Goal: Task Accomplishment & Management: Manage account settings

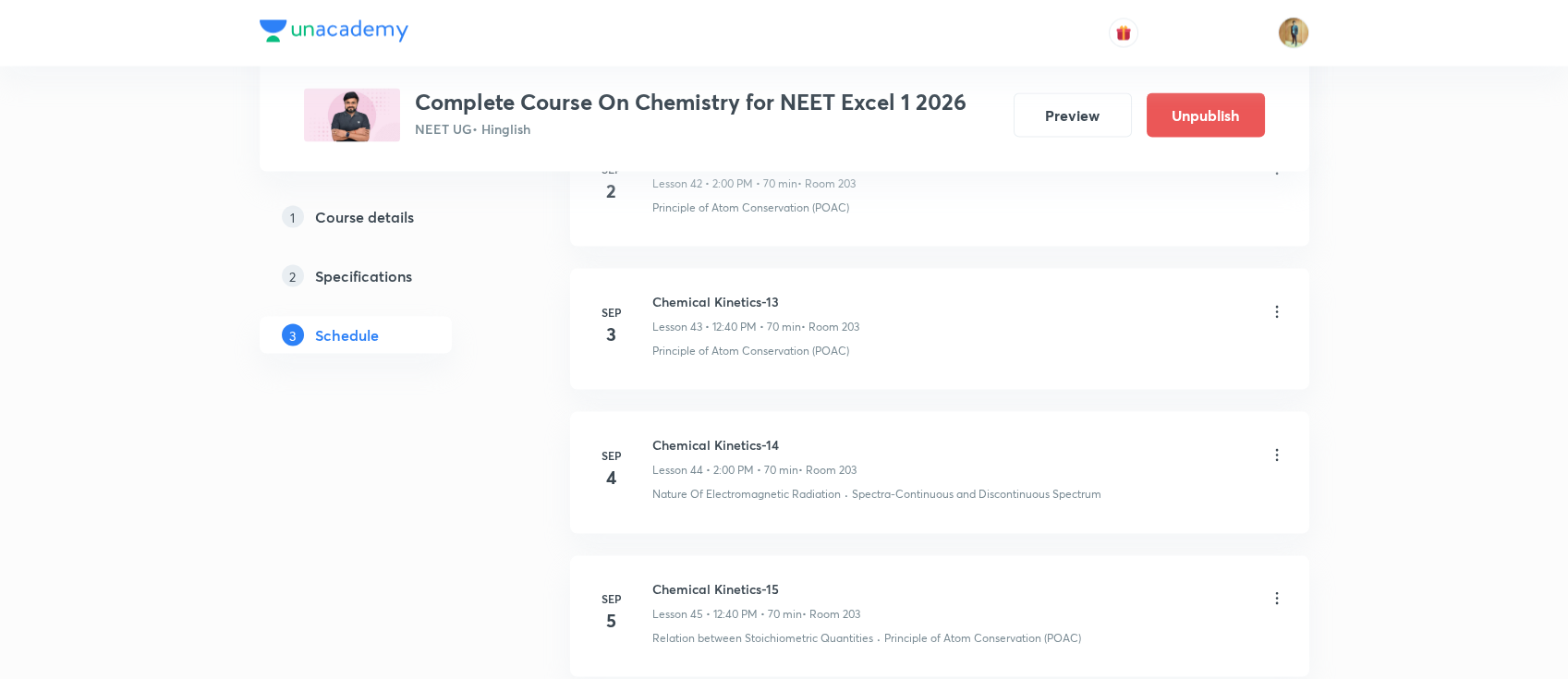
scroll to position [6998, 0]
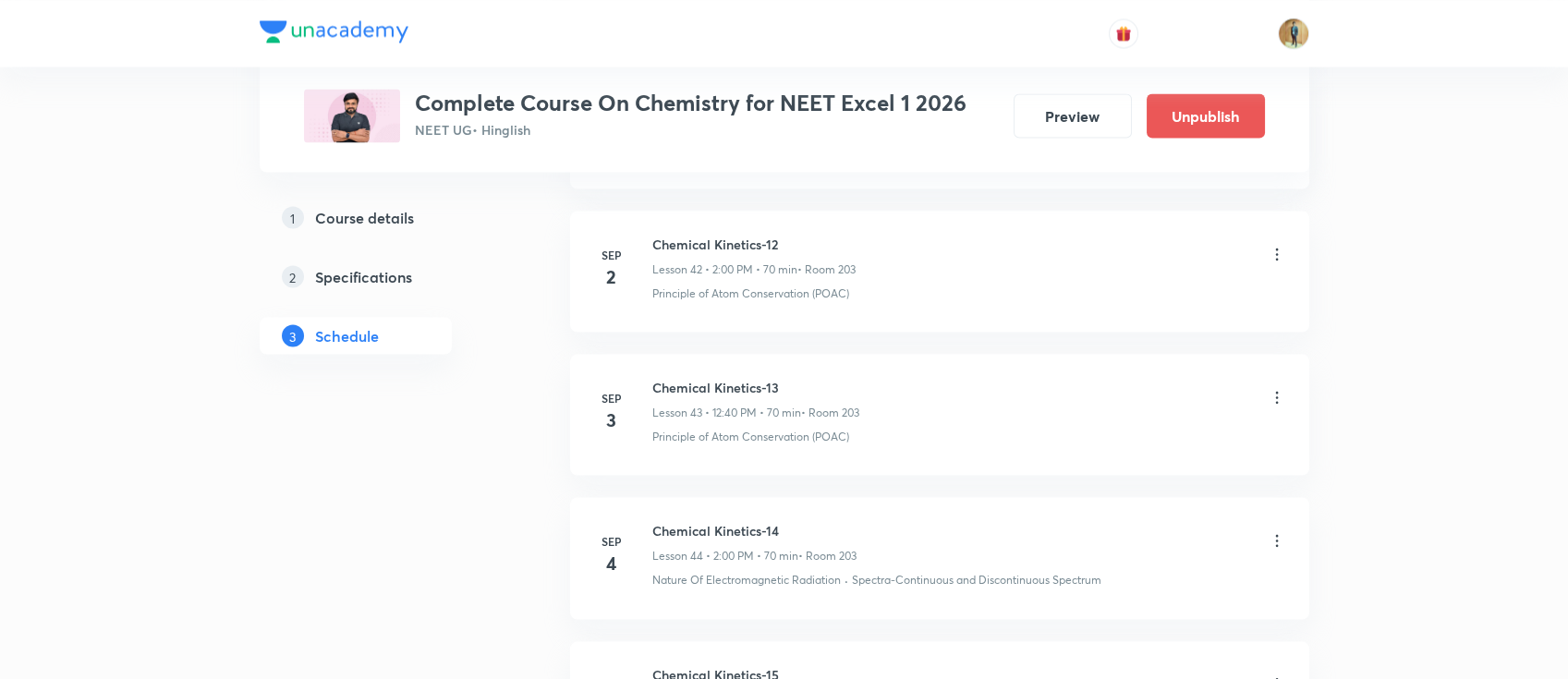
click at [1279, 245] on icon at bounding box center [1278, 254] width 19 height 19
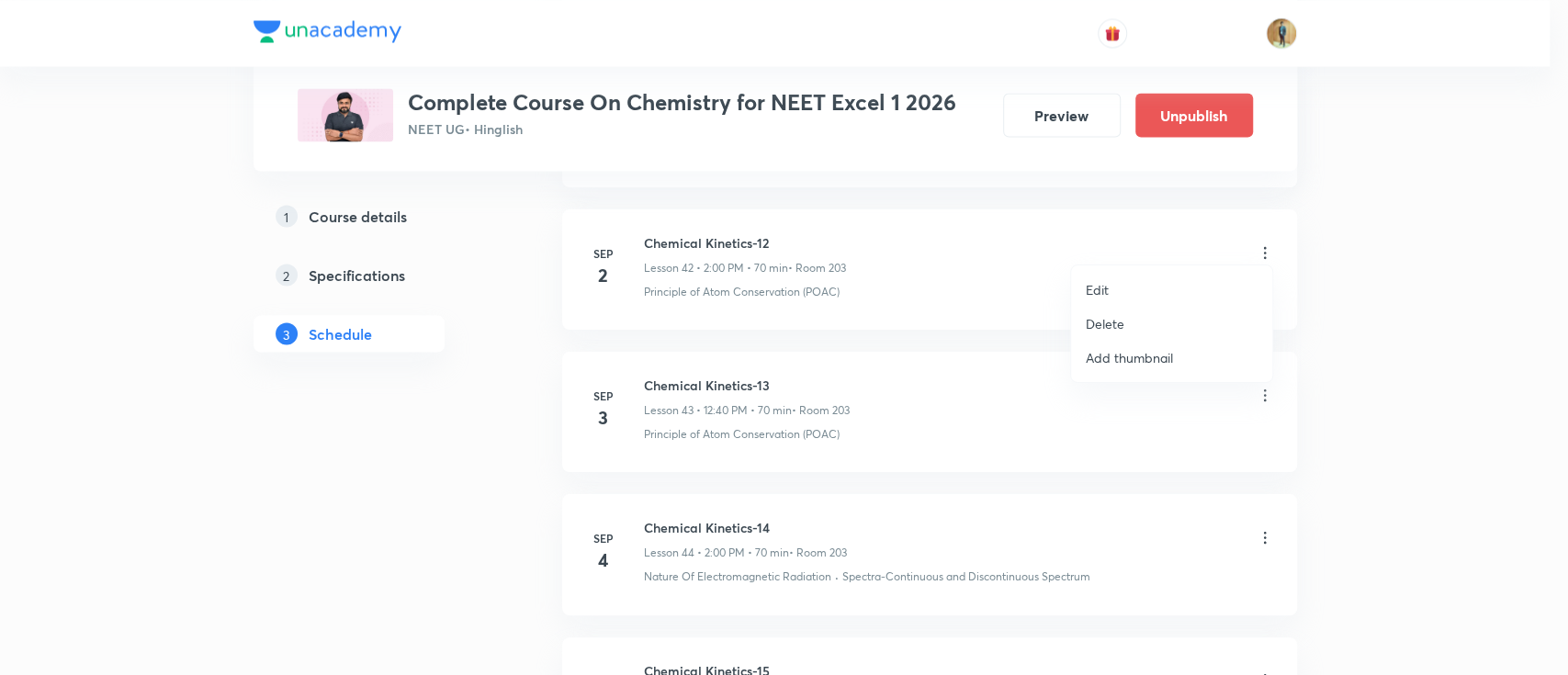
click at [1109, 291] on li "Edit" at bounding box center [1171, 290] width 201 height 34
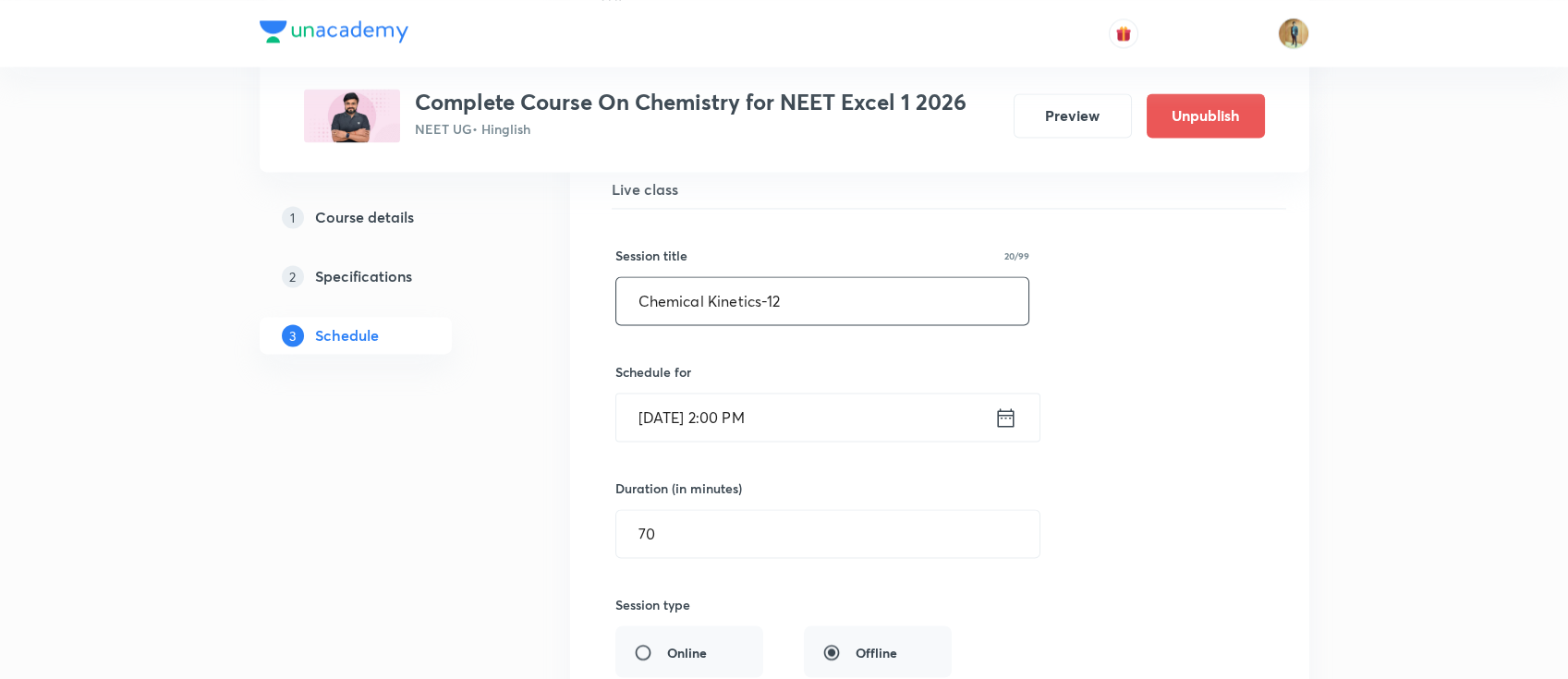
scroll to position [6012, 0]
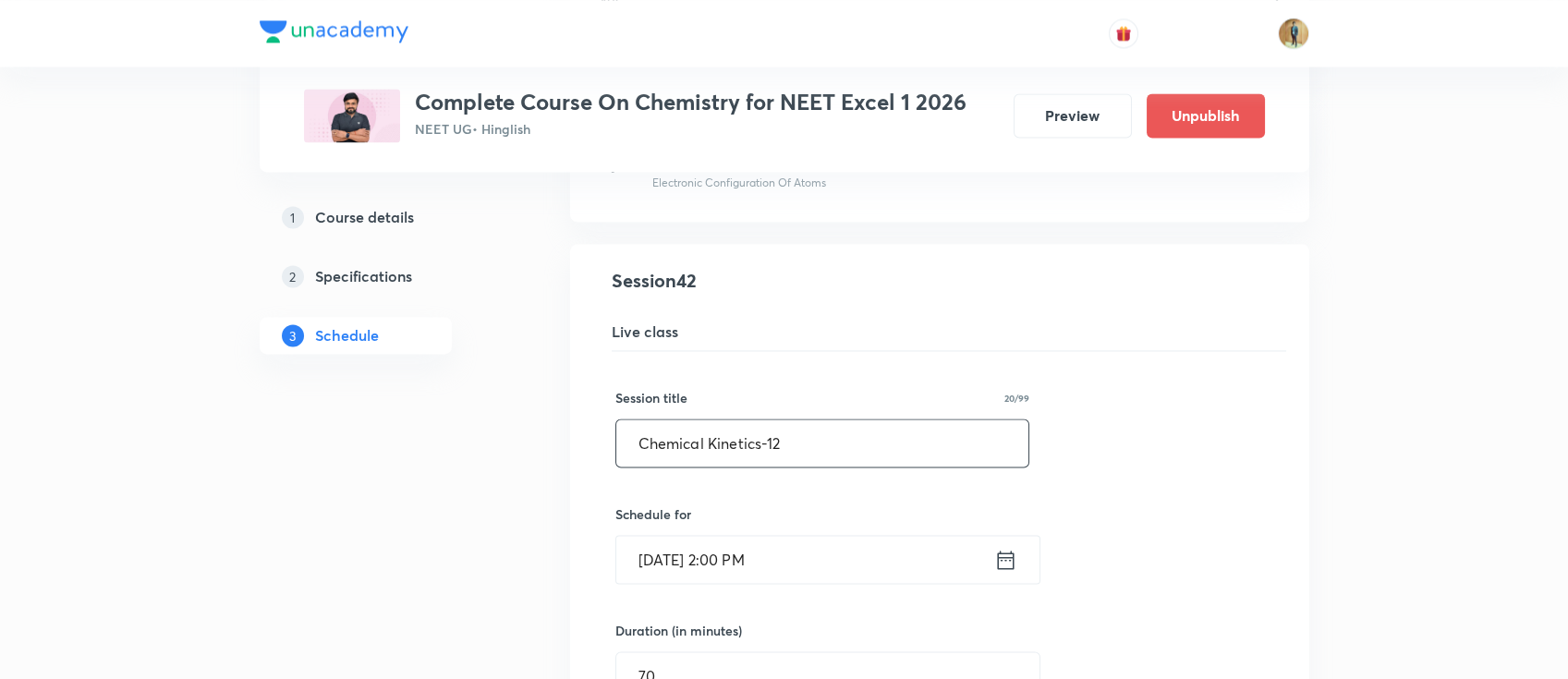
drag, startPoint x: 916, startPoint y: 442, endPoint x: 289, endPoint y: 506, distance: 630.3
paste input "coordination compounds"
click at [980, 432] on input "Coordination Compounds" at bounding box center [822, 442] width 413 height 47
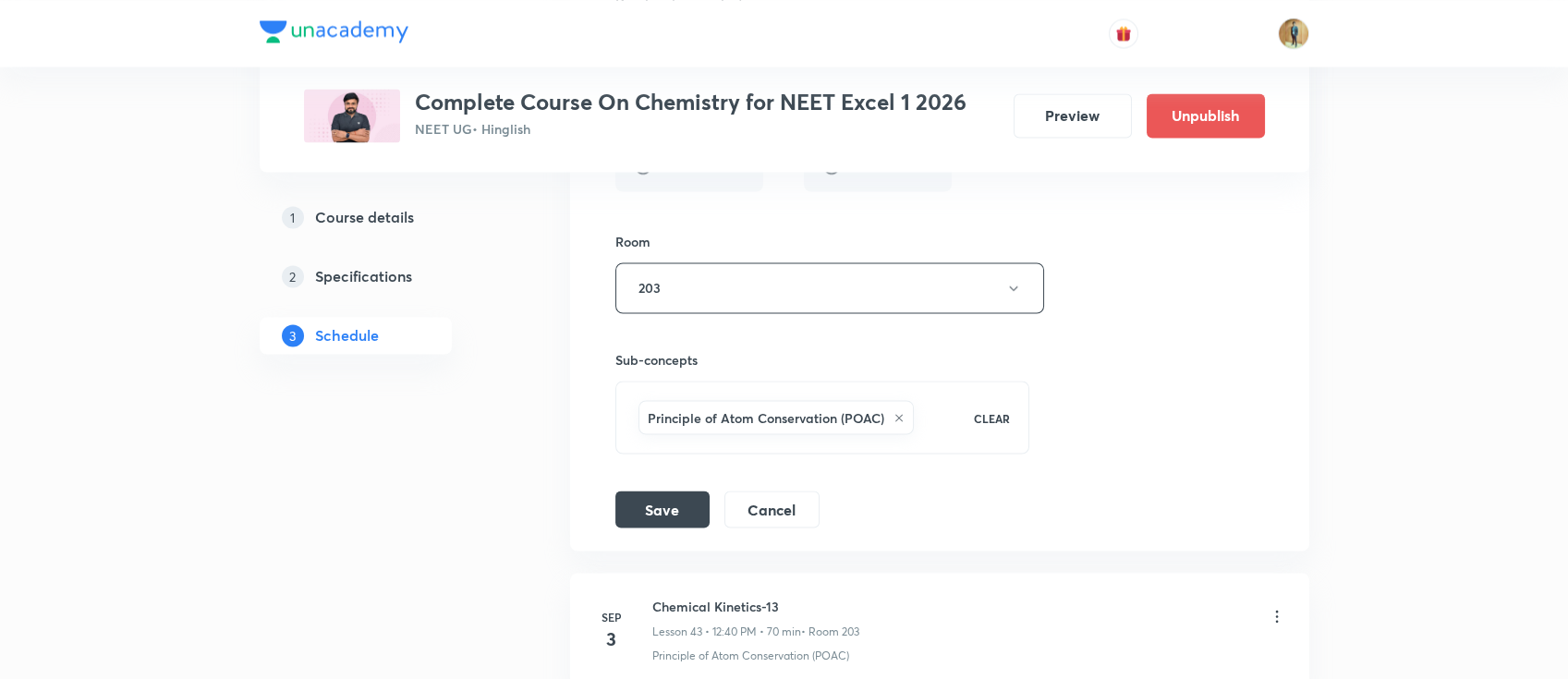
scroll to position [6669, 0]
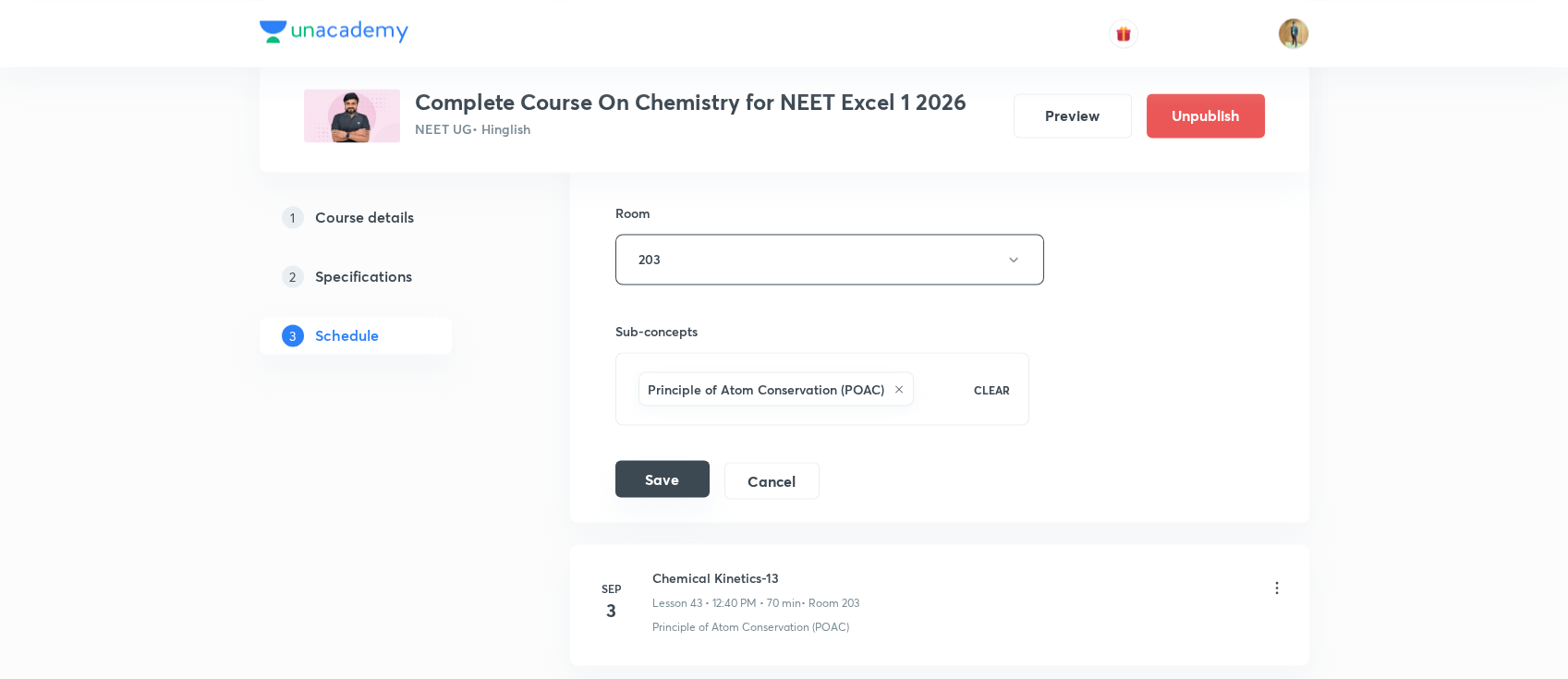
type input "Coordination Compounds-1"
click at [673, 461] on button "Save" at bounding box center [662, 479] width 95 height 37
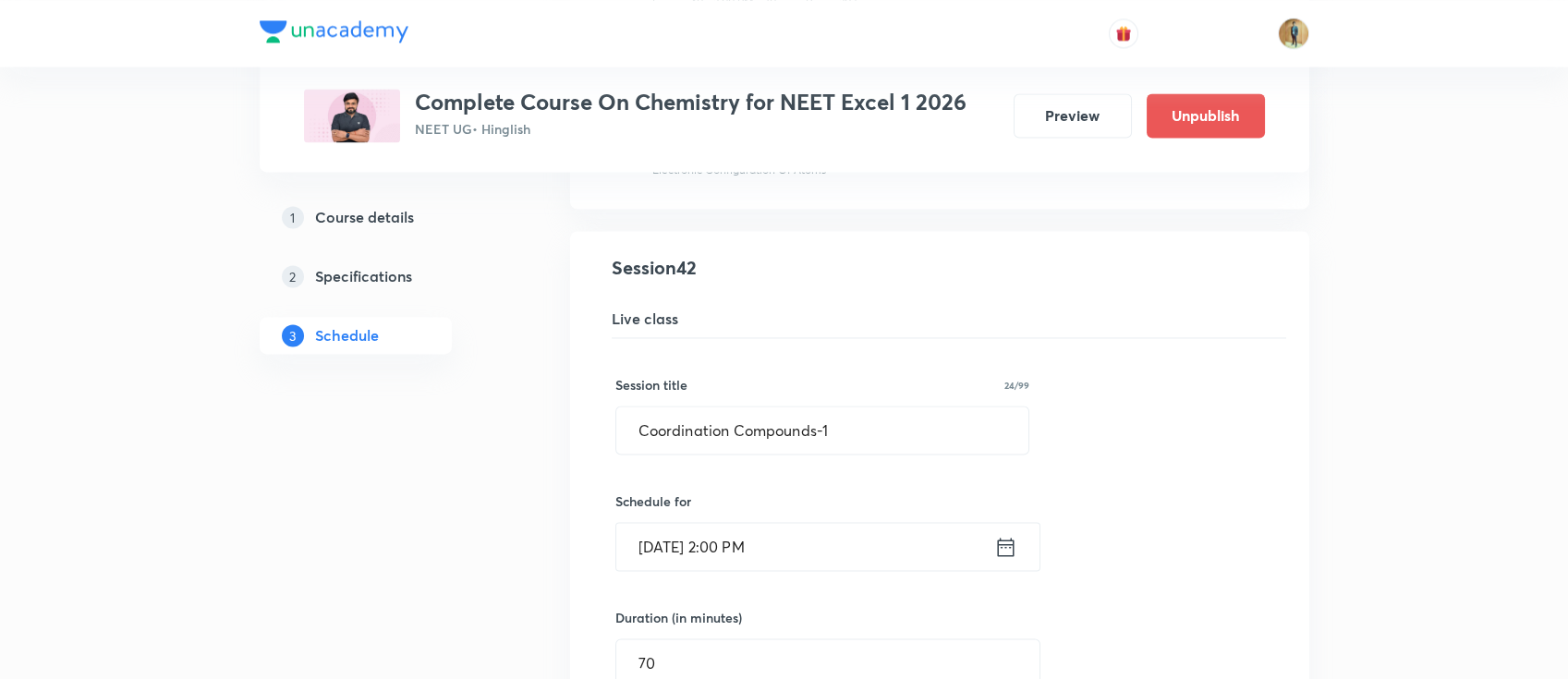
scroll to position [6012, 0]
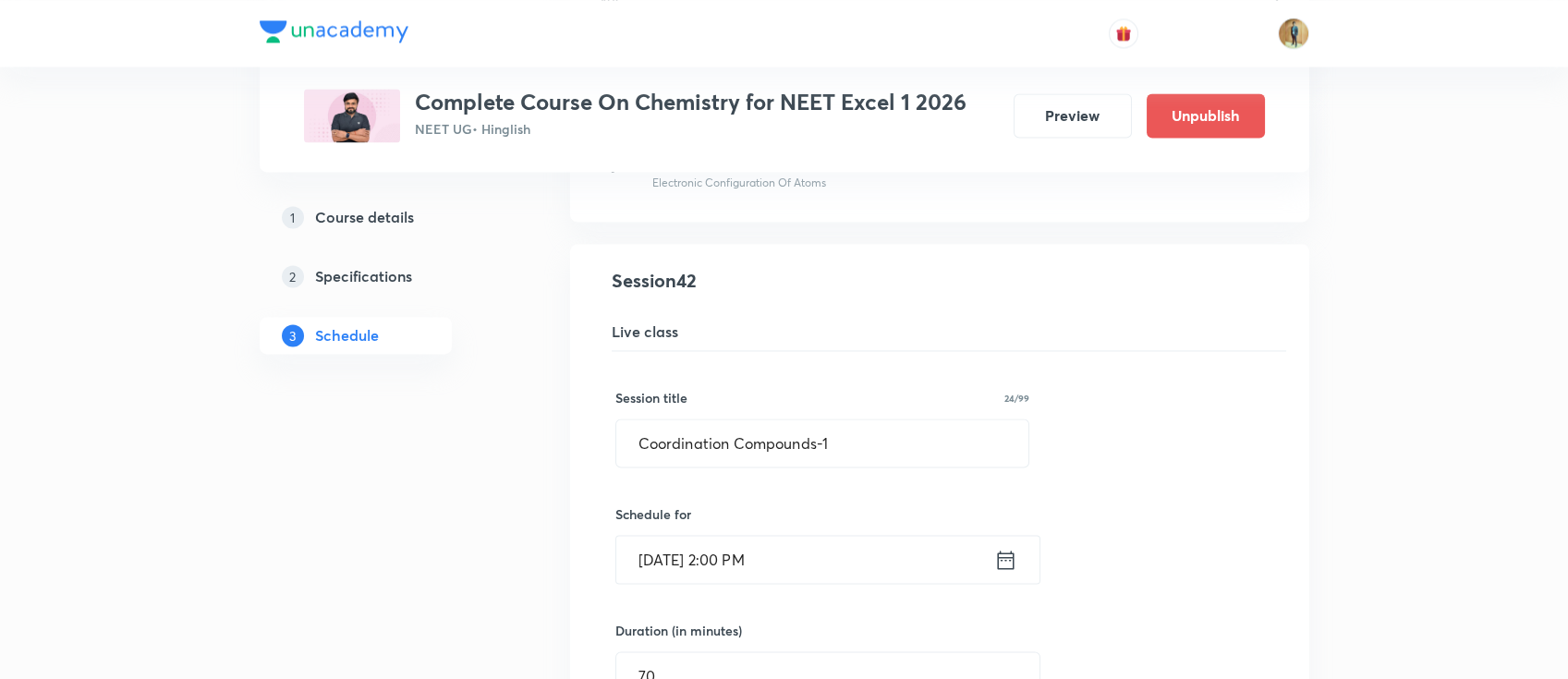
drag, startPoint x: 820, startPoint y: 448, endPoint x: 321, endPoint y: 378, distance: 503.9
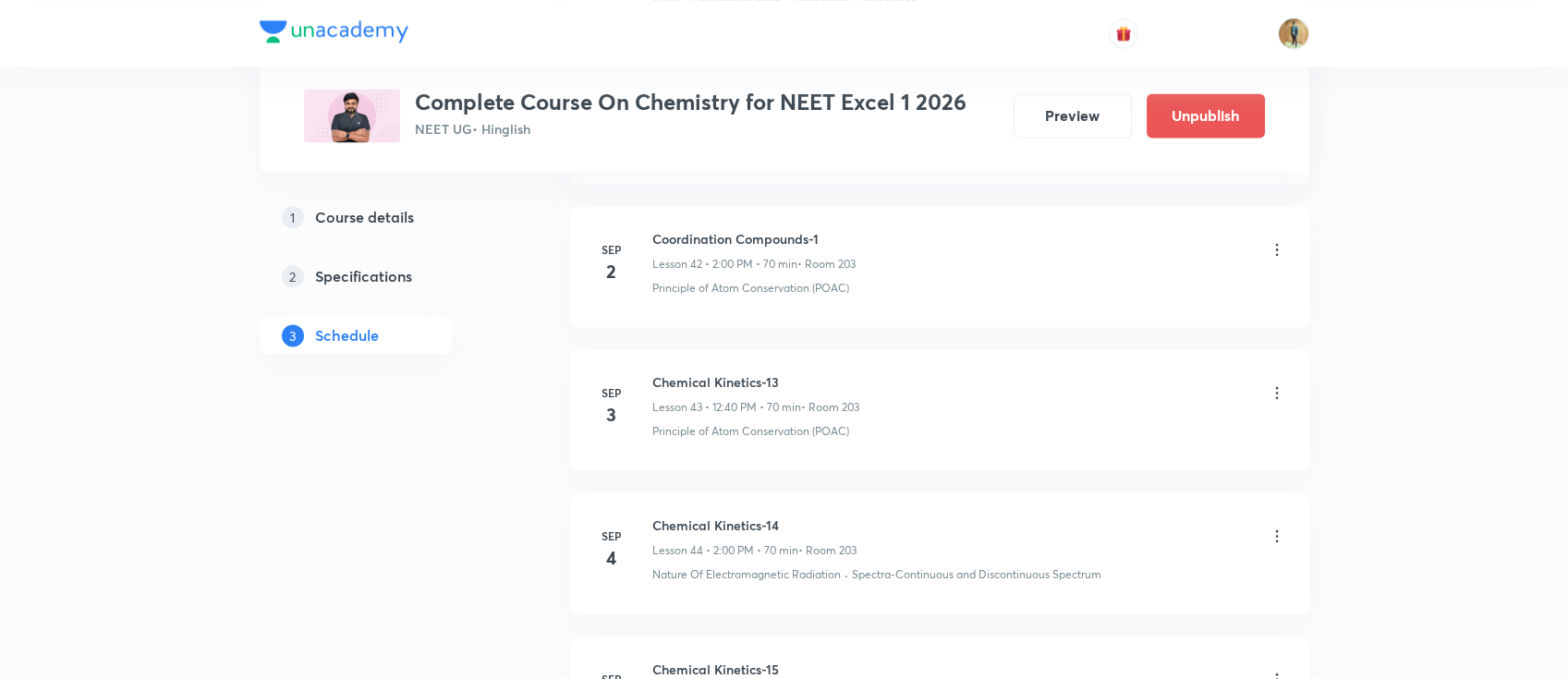
scroll to position [6094, 0]
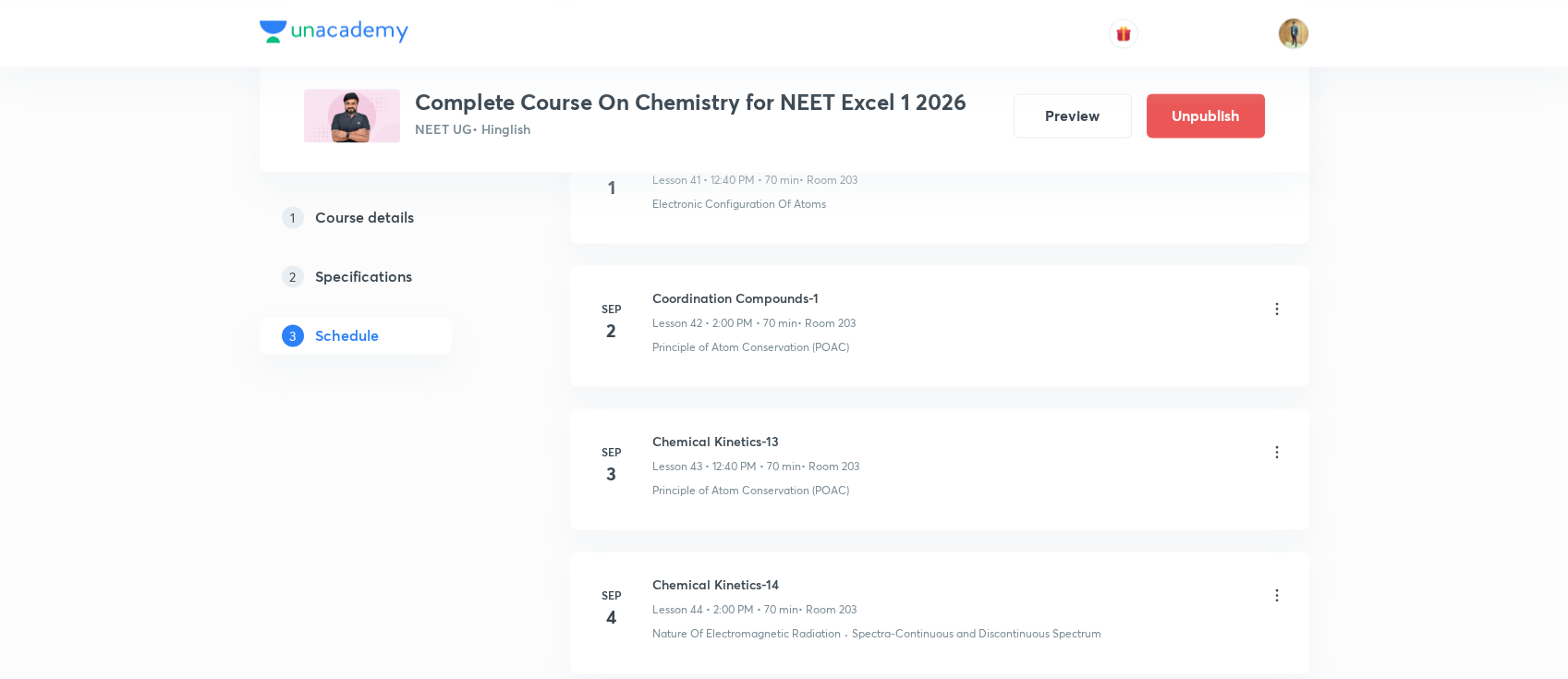
click at [1278, 447] on icon at bounding box center [1277, 451] width 3 height 12
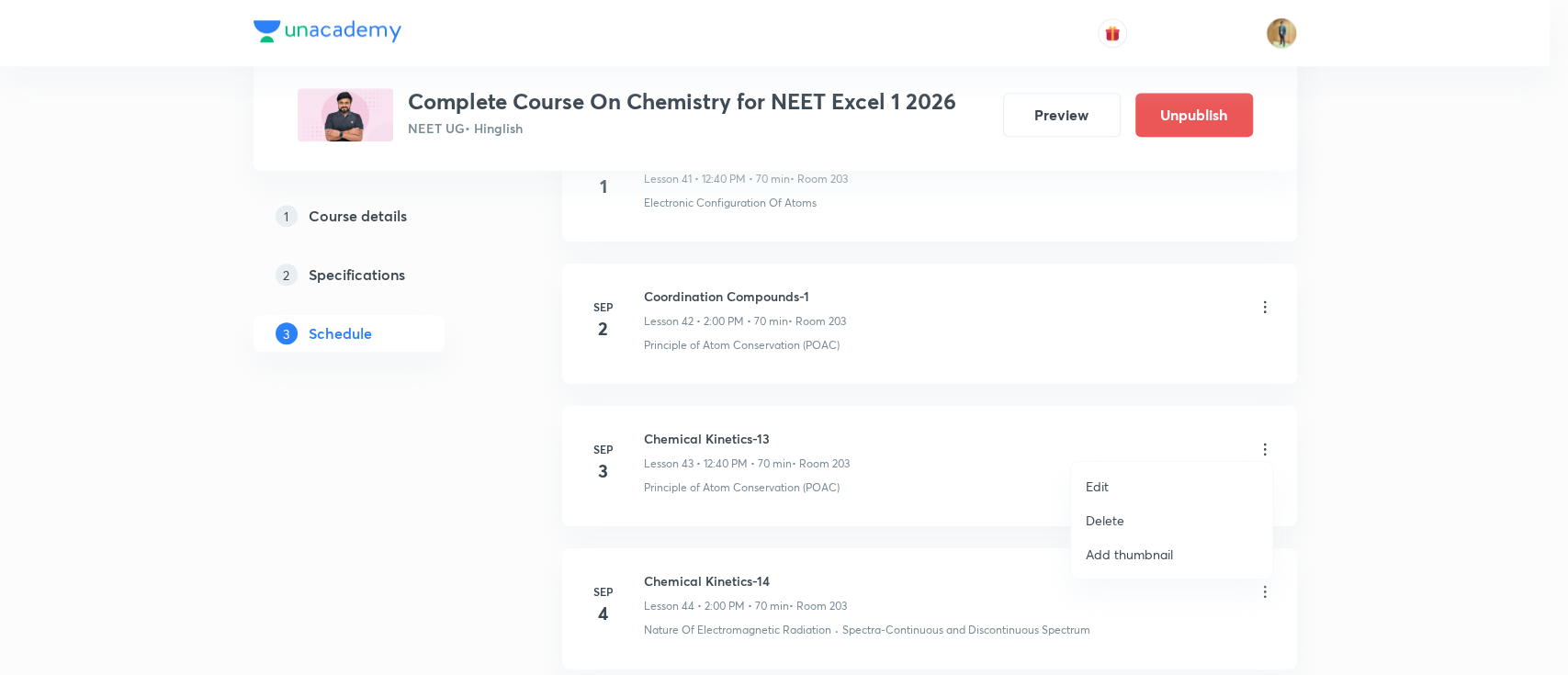
click at [1139, 482] on li "Edit" at bounding box center [1171, 486] width 201 height 34
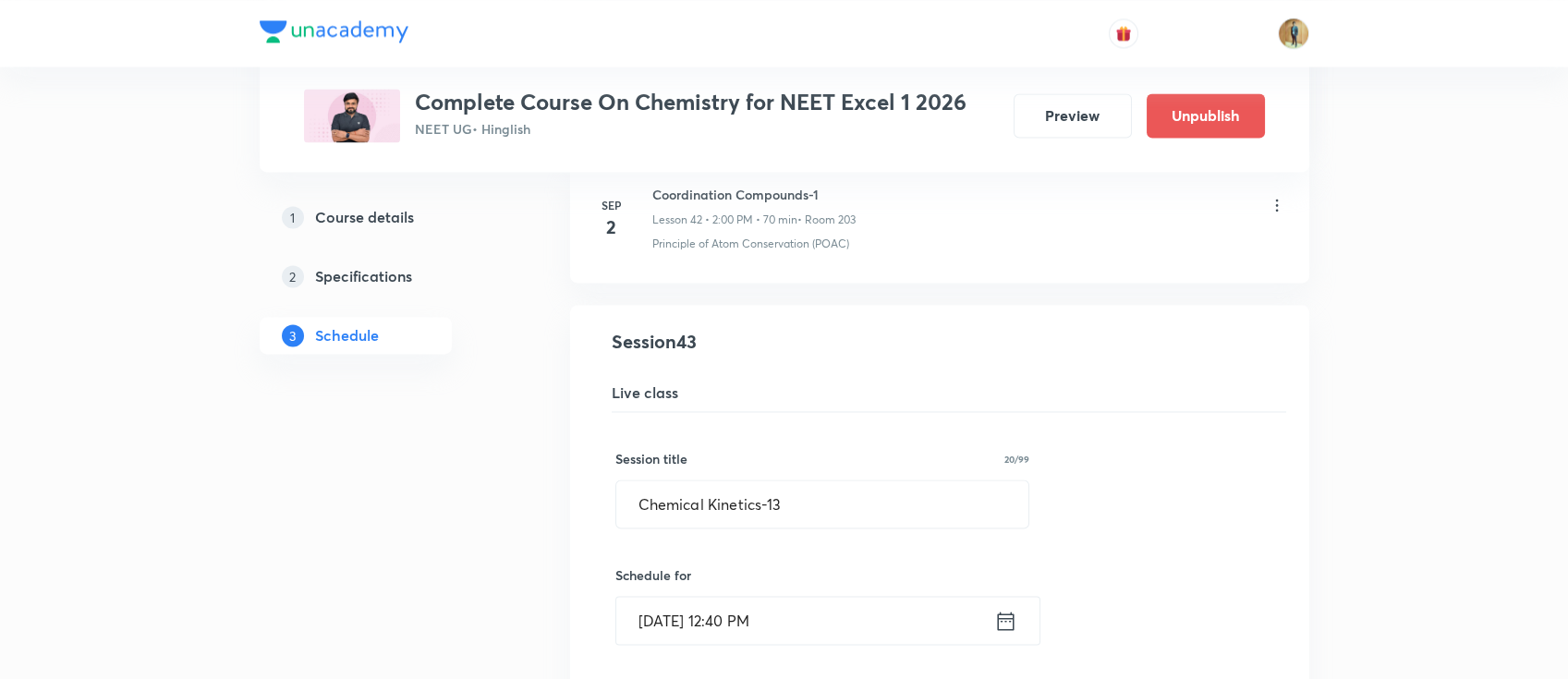
paste input "oordination Compounds-1"
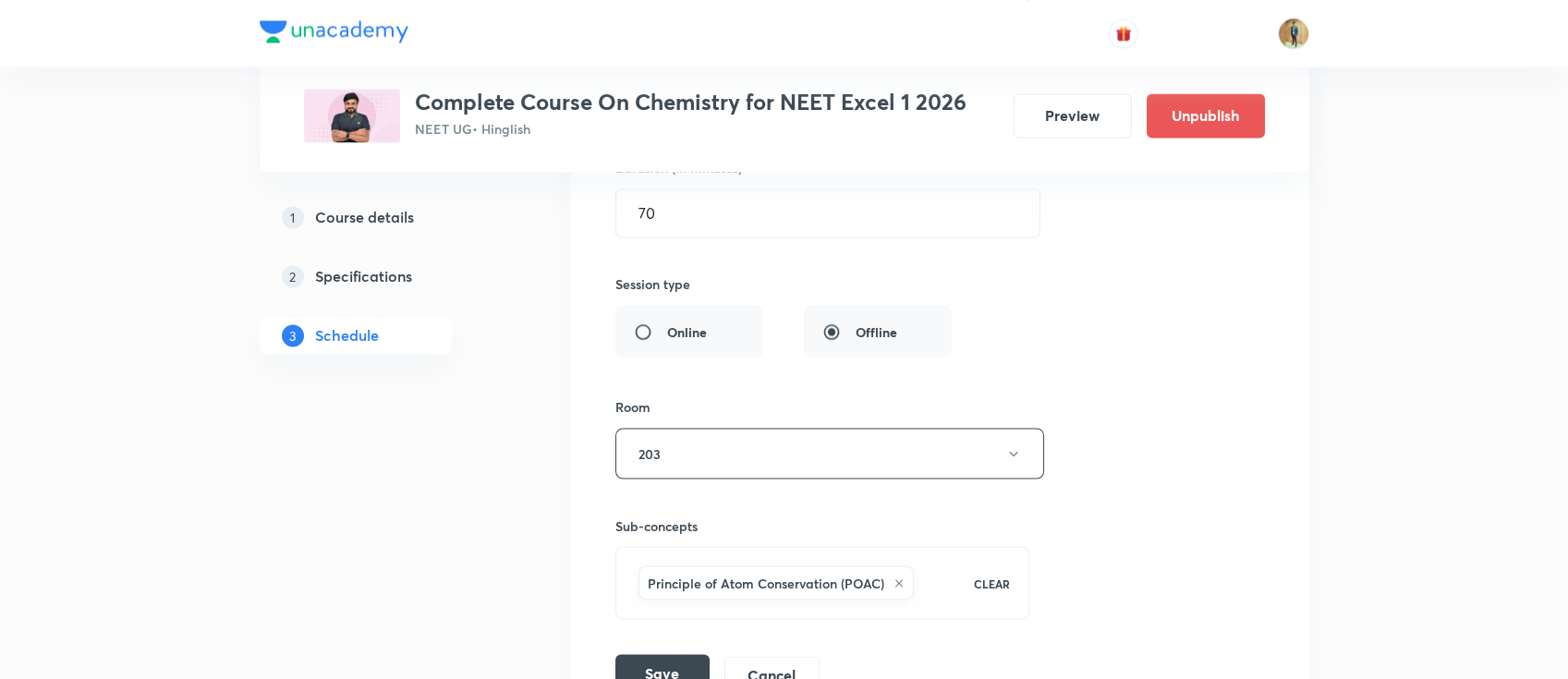
scroll to position [6751, 0]
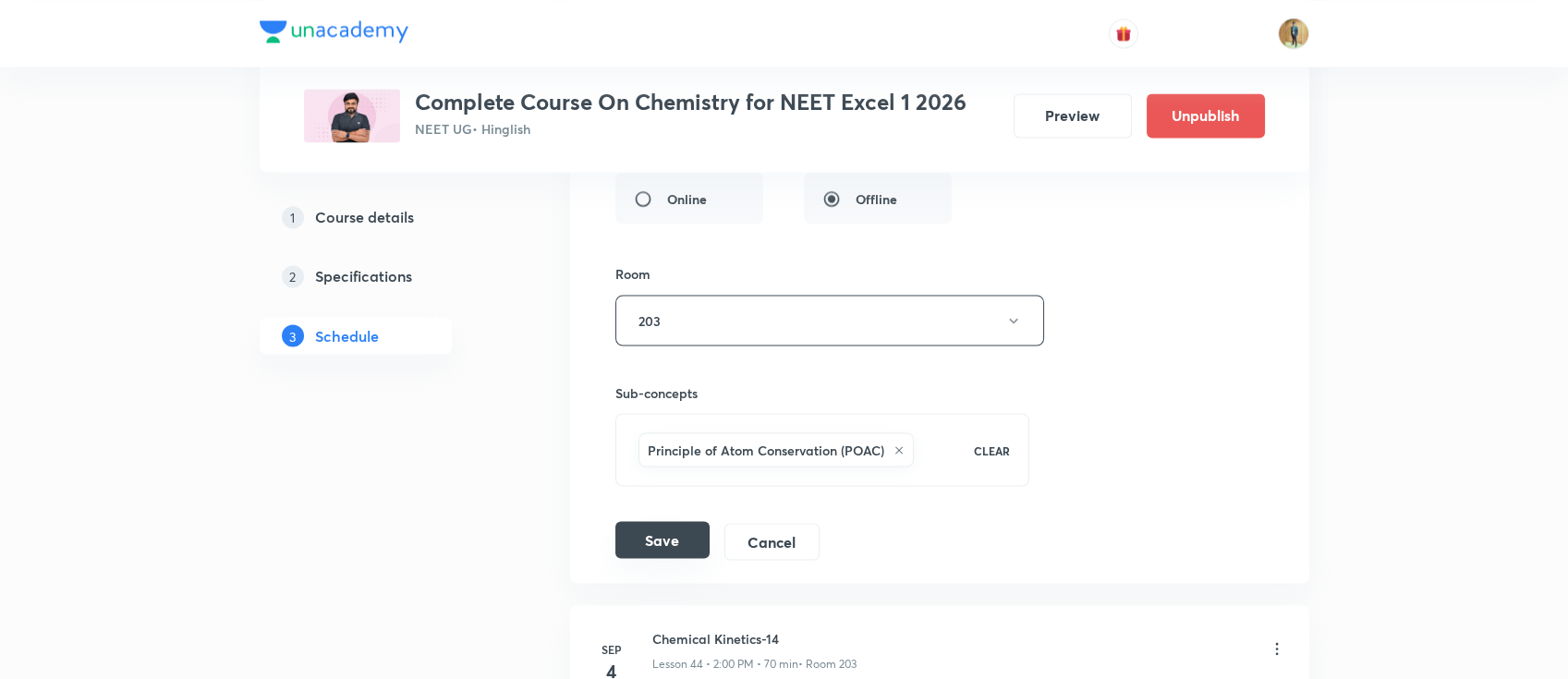
type input "Coordination Compounds-2"
click at [655, 537] on button "Save" at bounding box center [662, 540] width 95 height 37
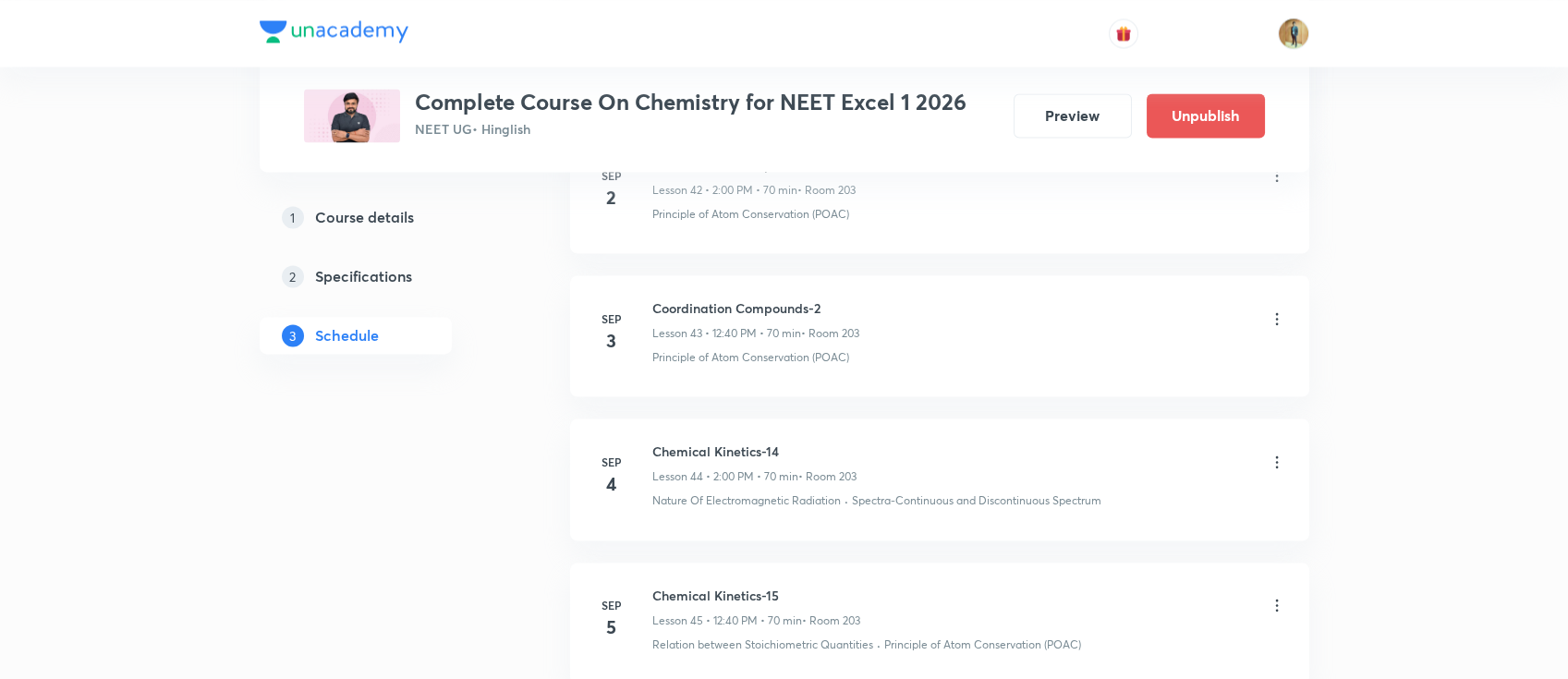
scroll to position [6232, 0]
click at [1279, 449] on icon at bounding box center [1278, 458] width 19 height 19
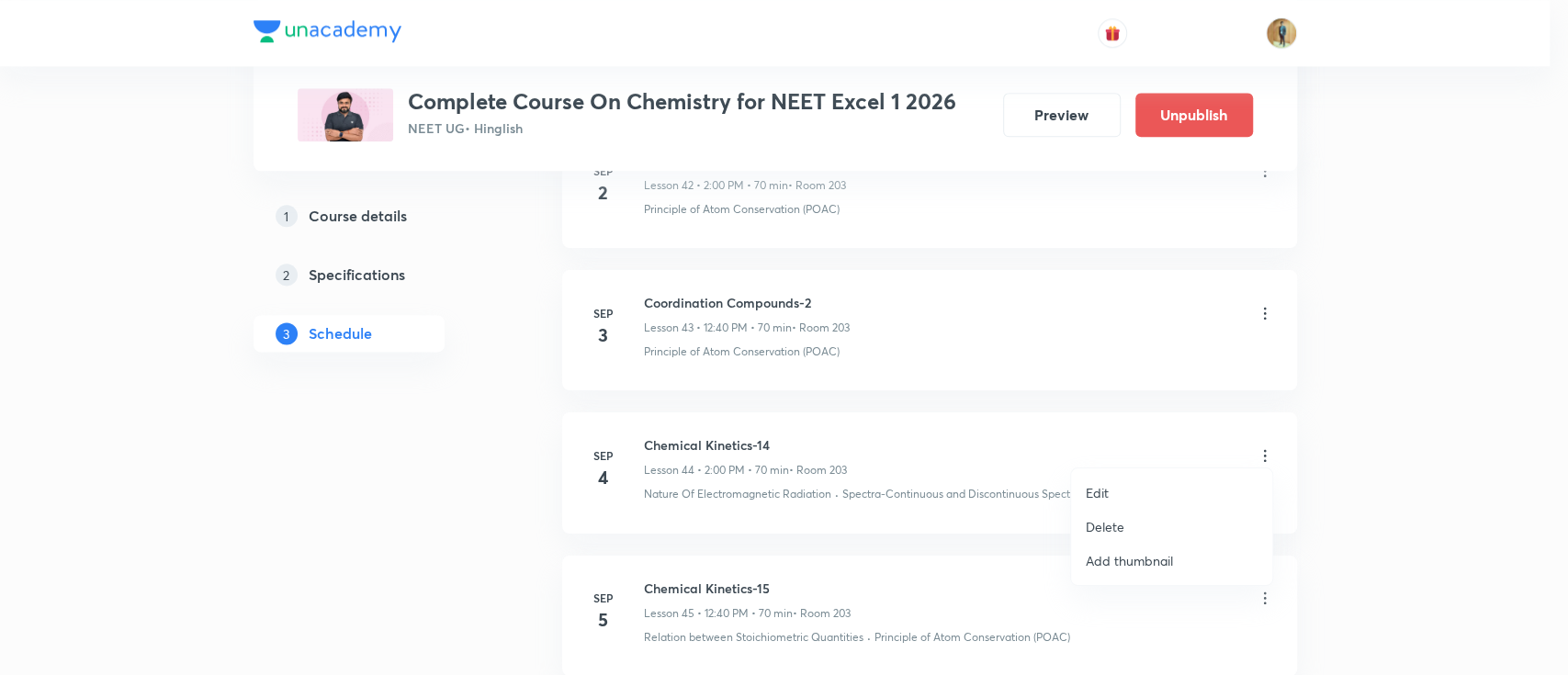
click at [1122, 495] on li "Edit" at bounding box center [1171, 492] width 201 height 34
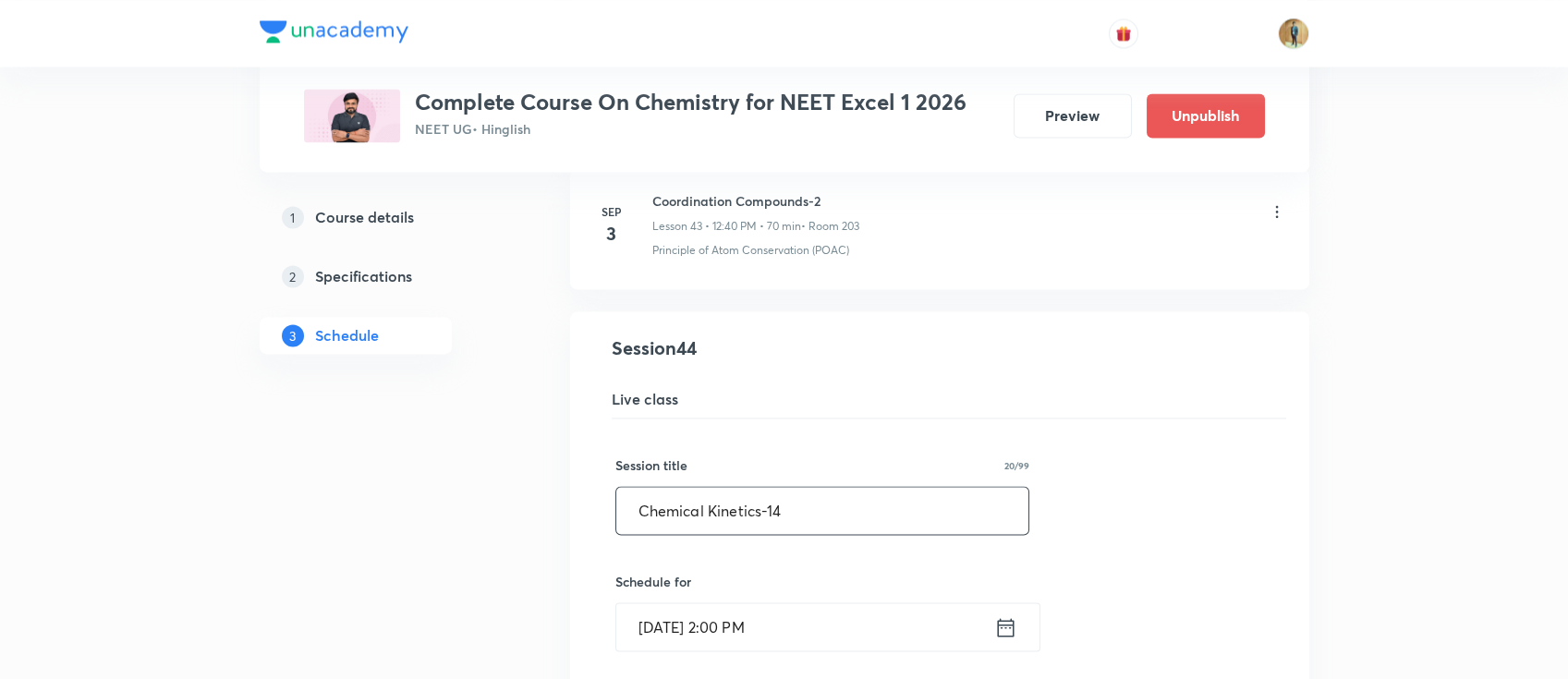
scroll to position [6477, 0]
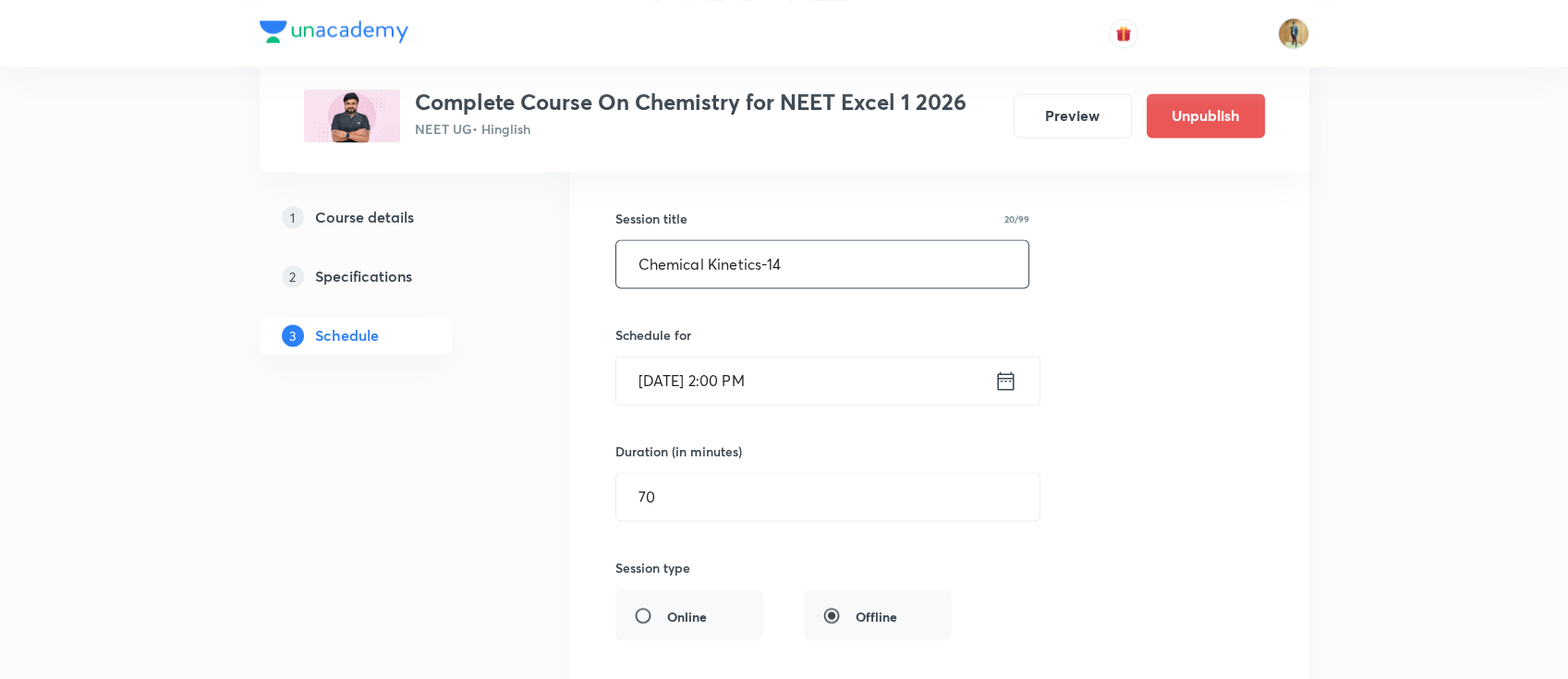
drag, startPoint x: 822, startPoint y: 257, endPoint x: 413, endPoint y: 312, distance: 412.7
paste input "oordination Compounds-1"
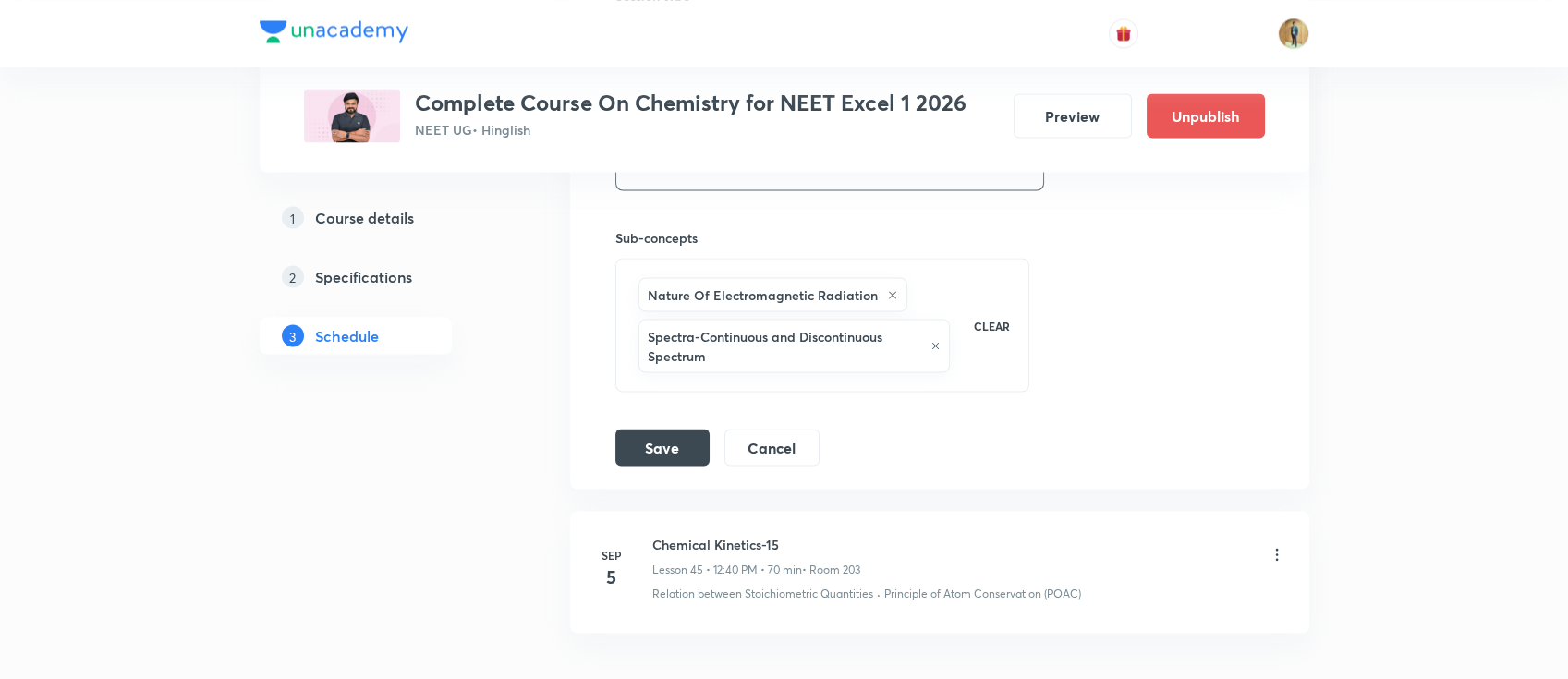
scroll to position [7053, 0]
type input "Coordination Compounds-3"
click at [636, 436] on button "Save" at bounding box center [662, 442] width 95 height 37
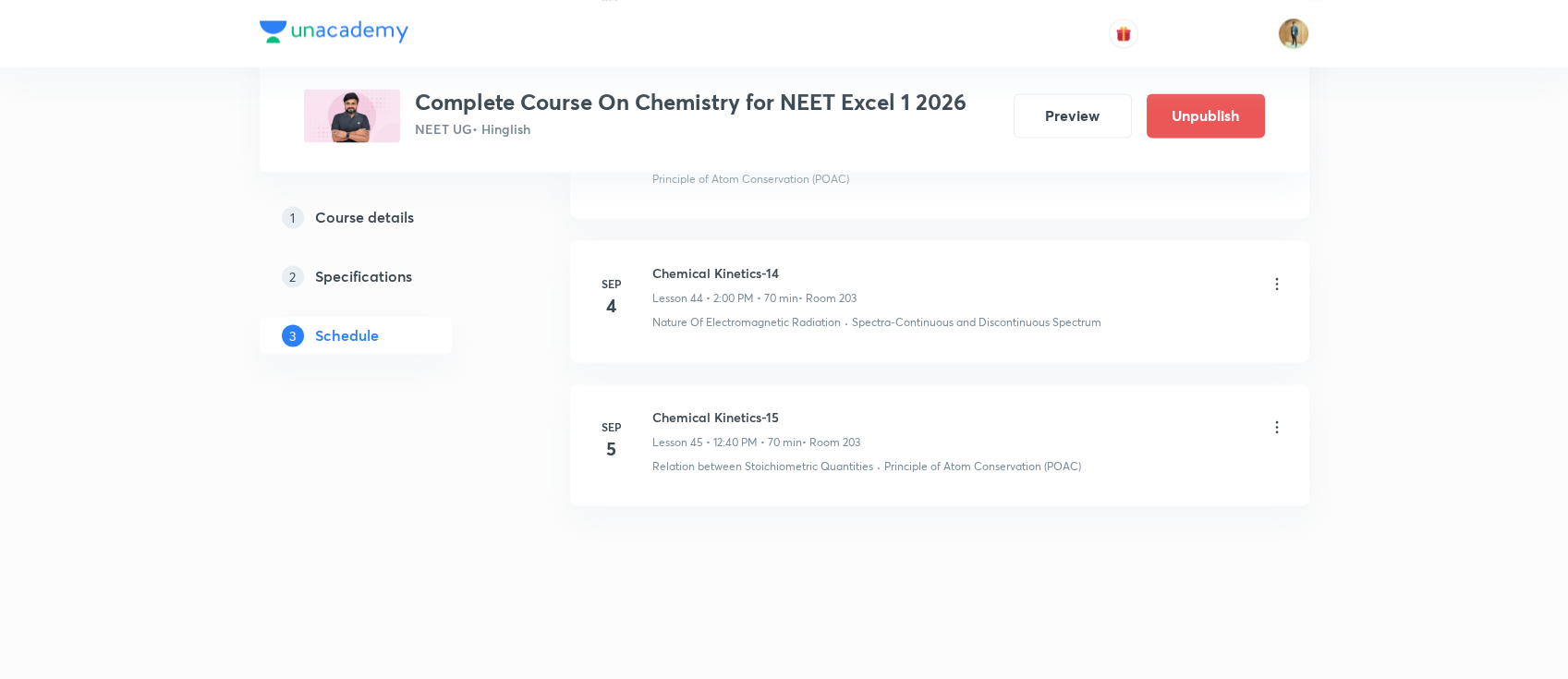
scroll to position [6396, 0]
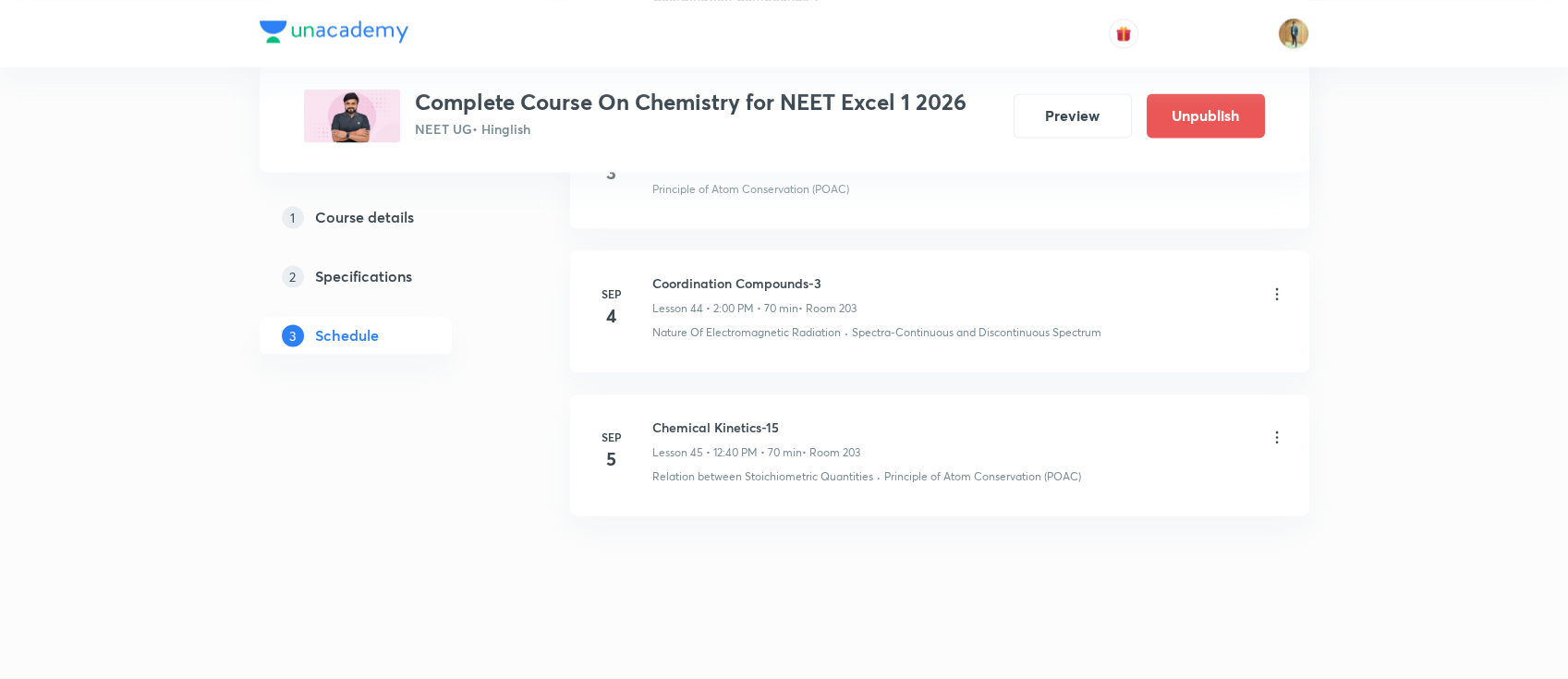
click at [1279, 428] on icon at bounding box center [1278, 437] width 19 height 19
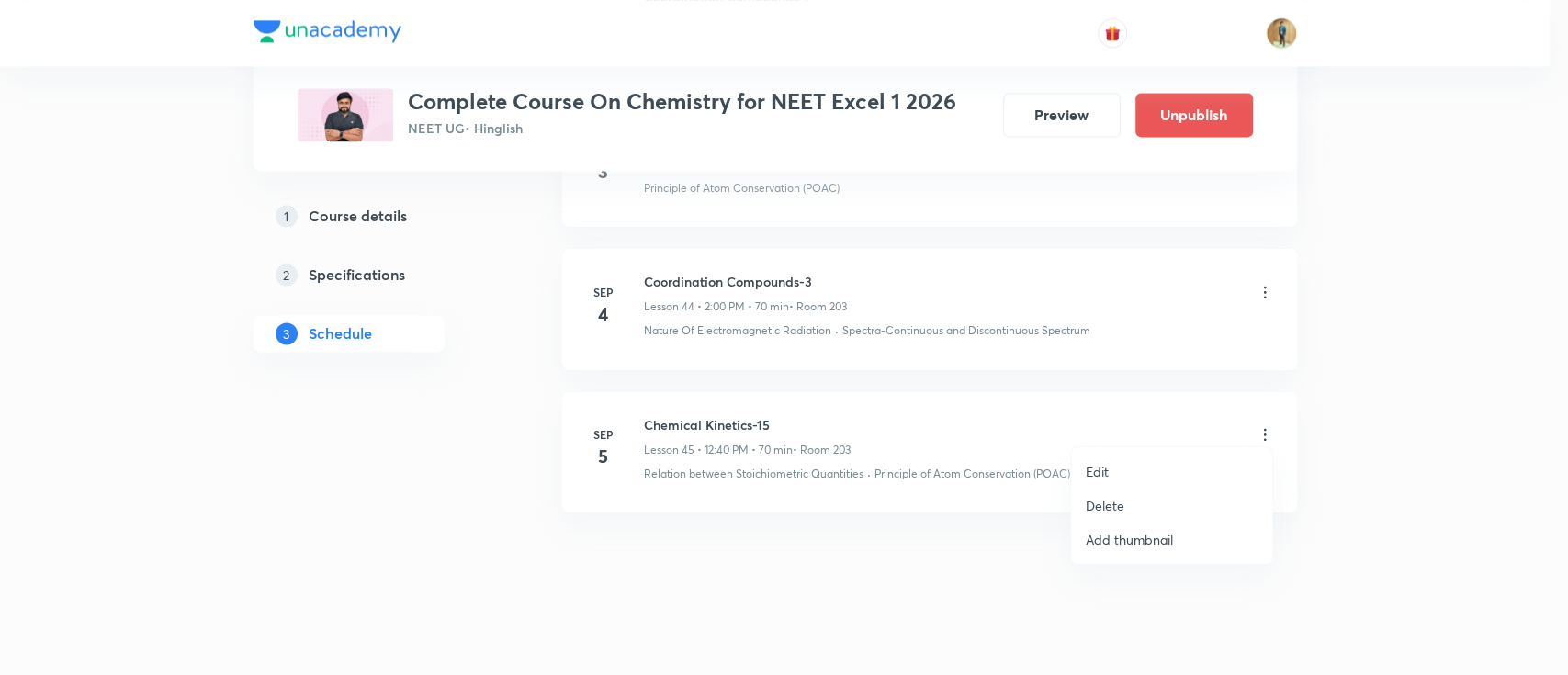
click at [1149, 467] on li "Edit" at bounding box center [1171, 471] width 201 height 34
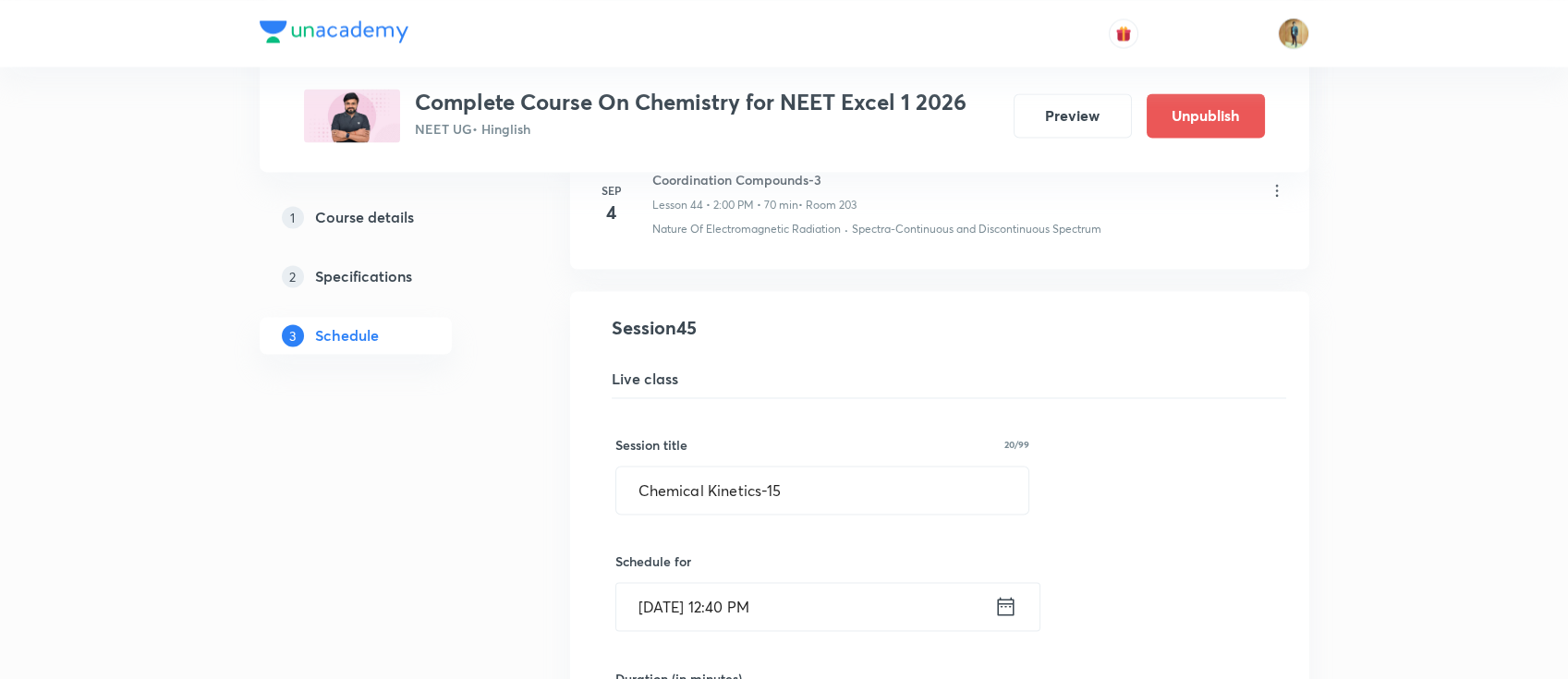
drag, startPoint x: 482, startPoint y: 495, endPoint x: 438, endPoint y: 502, distance: 44.6
paste input "oordination Compounds-1"
type input "Coordination Compounds-4"
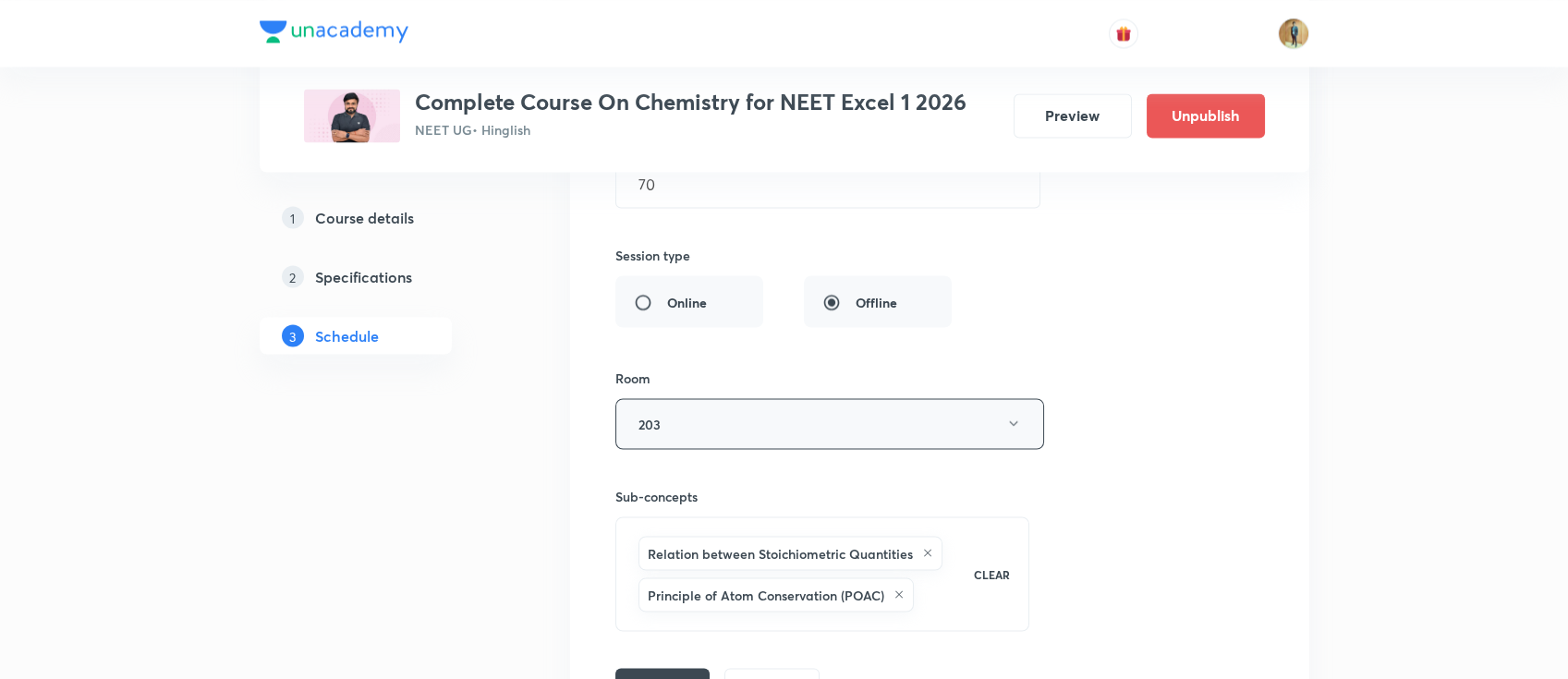
scroll to position [6970, 0]
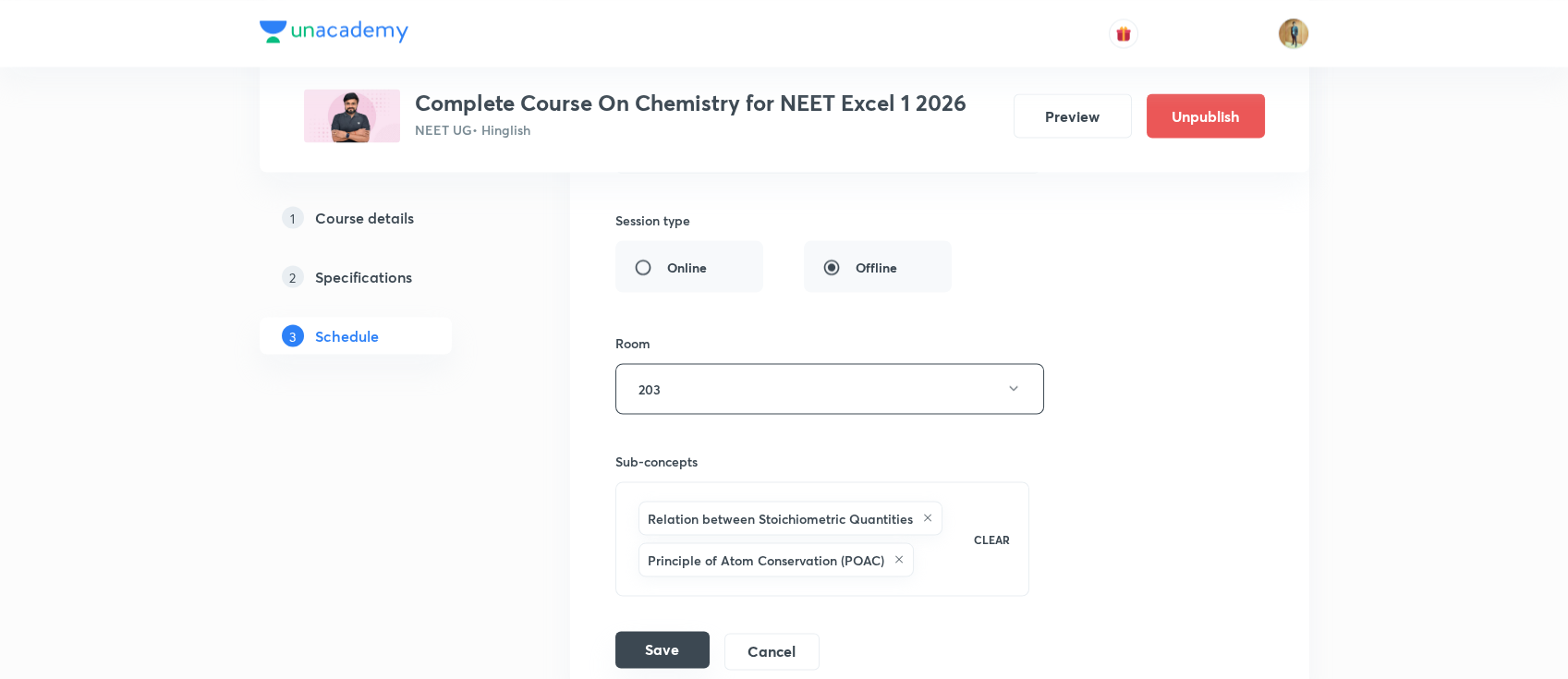
click at [666, 645] on button "Save" at bounding box center [662, 649] width 95 height 37
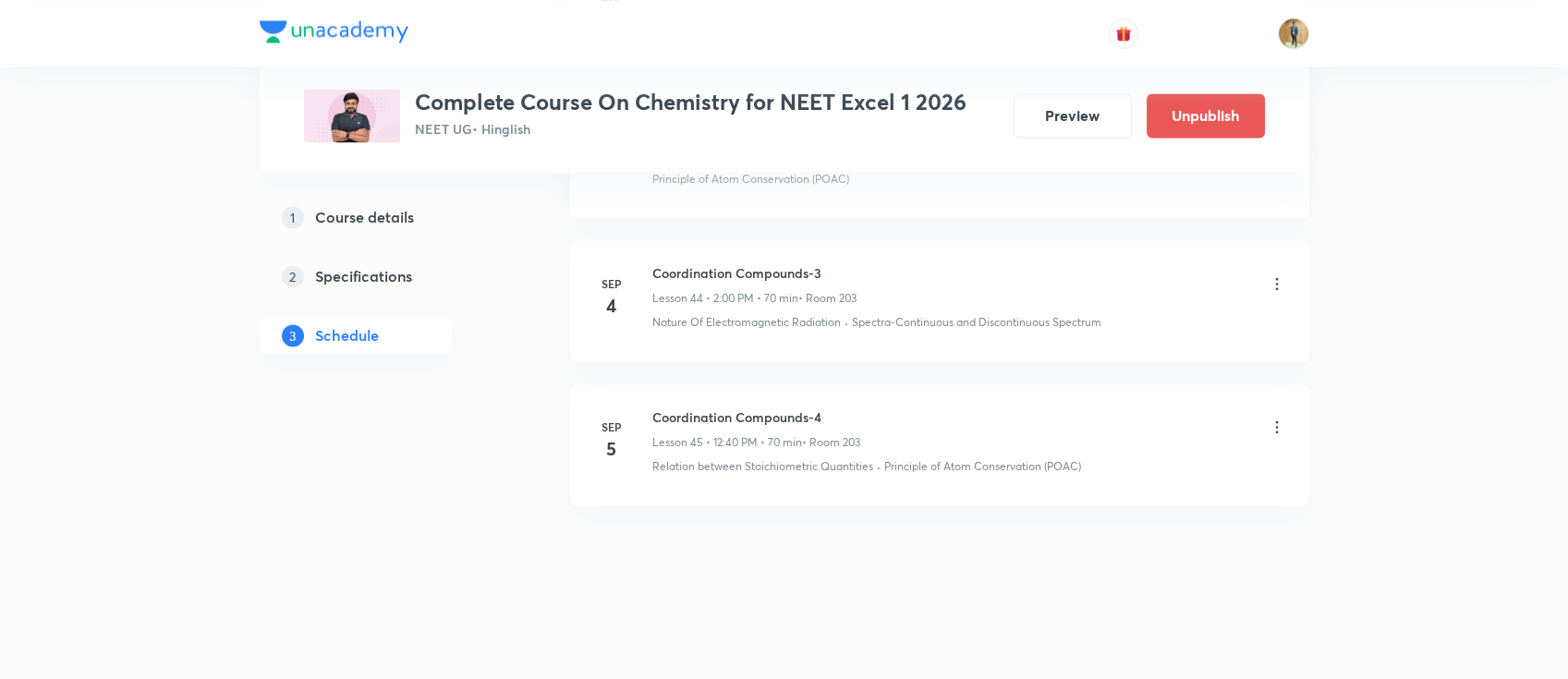
scroll to position [6396, 0]
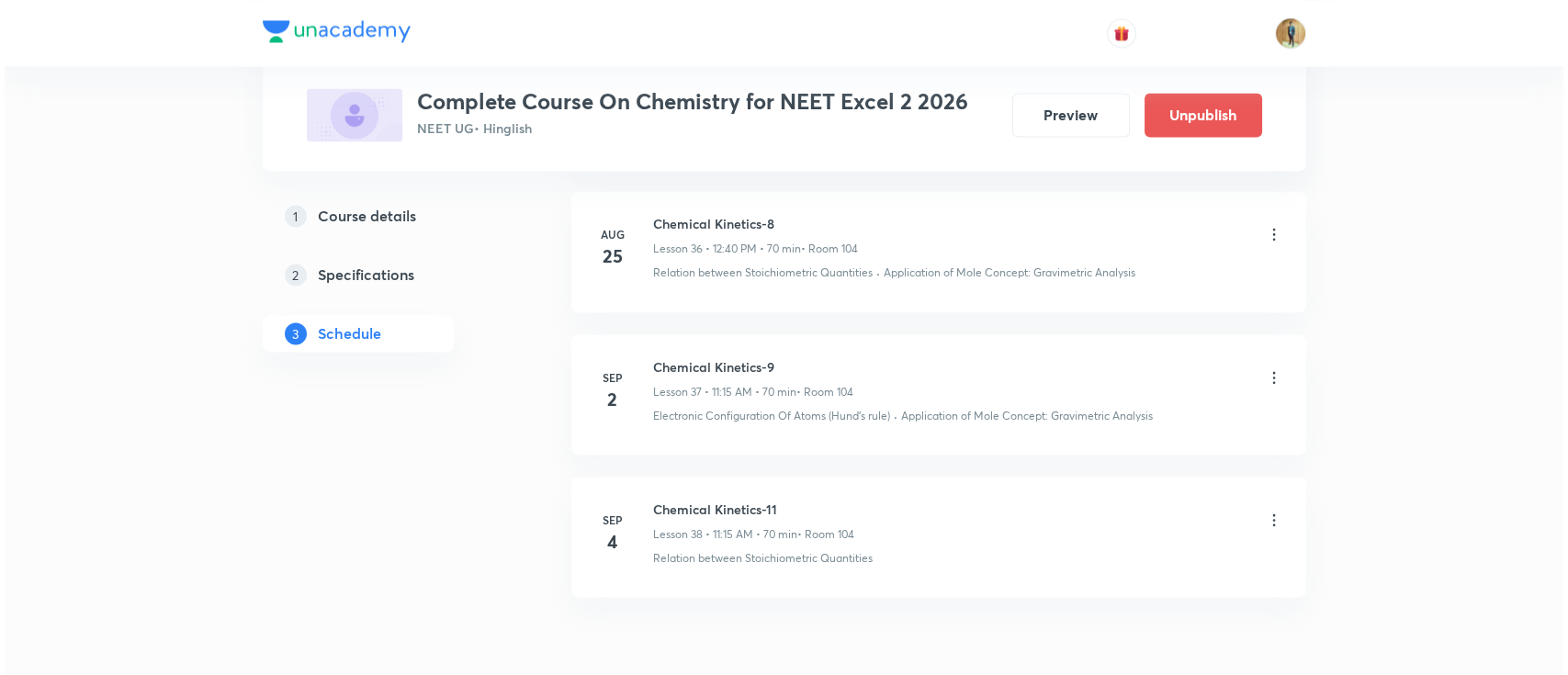
scroll to position [6203, 0]
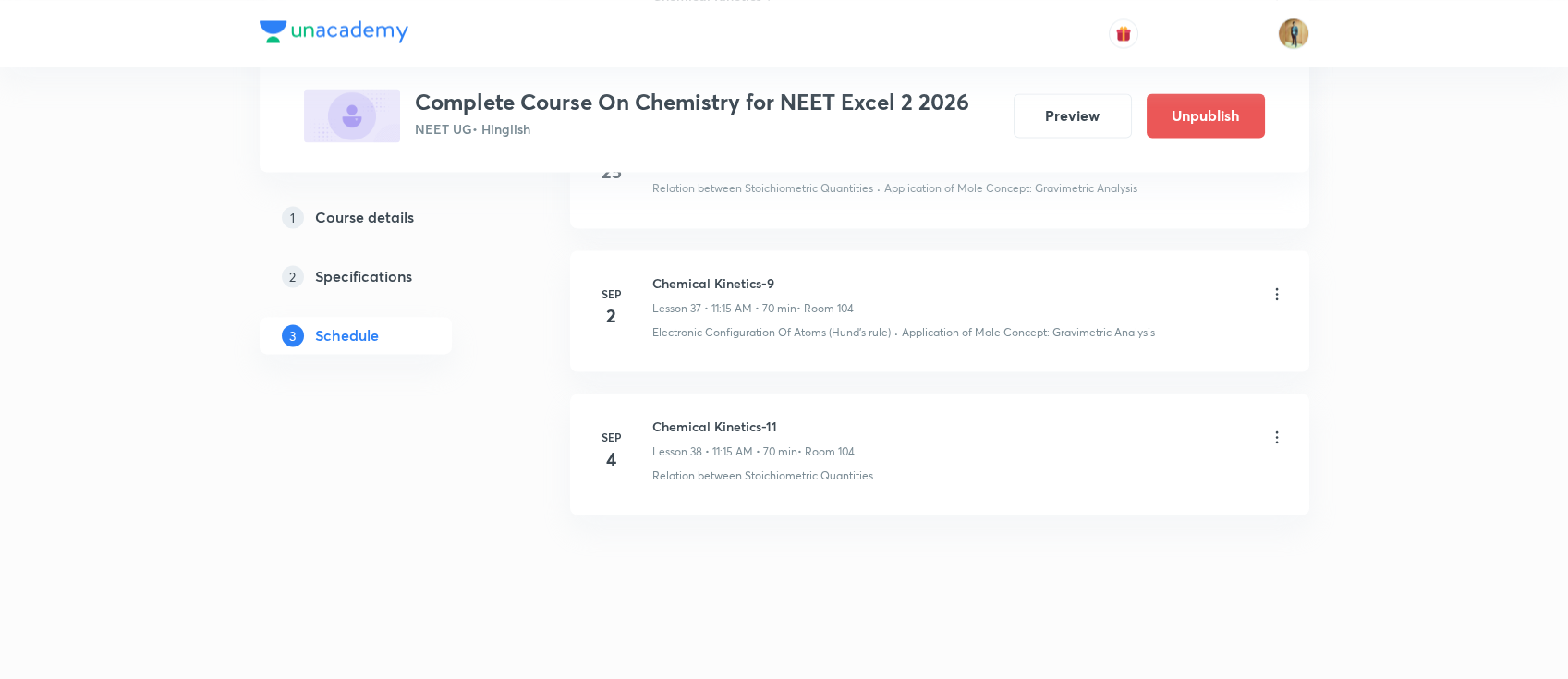
click at [1280, 287] on icon at bounding box center [1278, 294] width 19 height 19
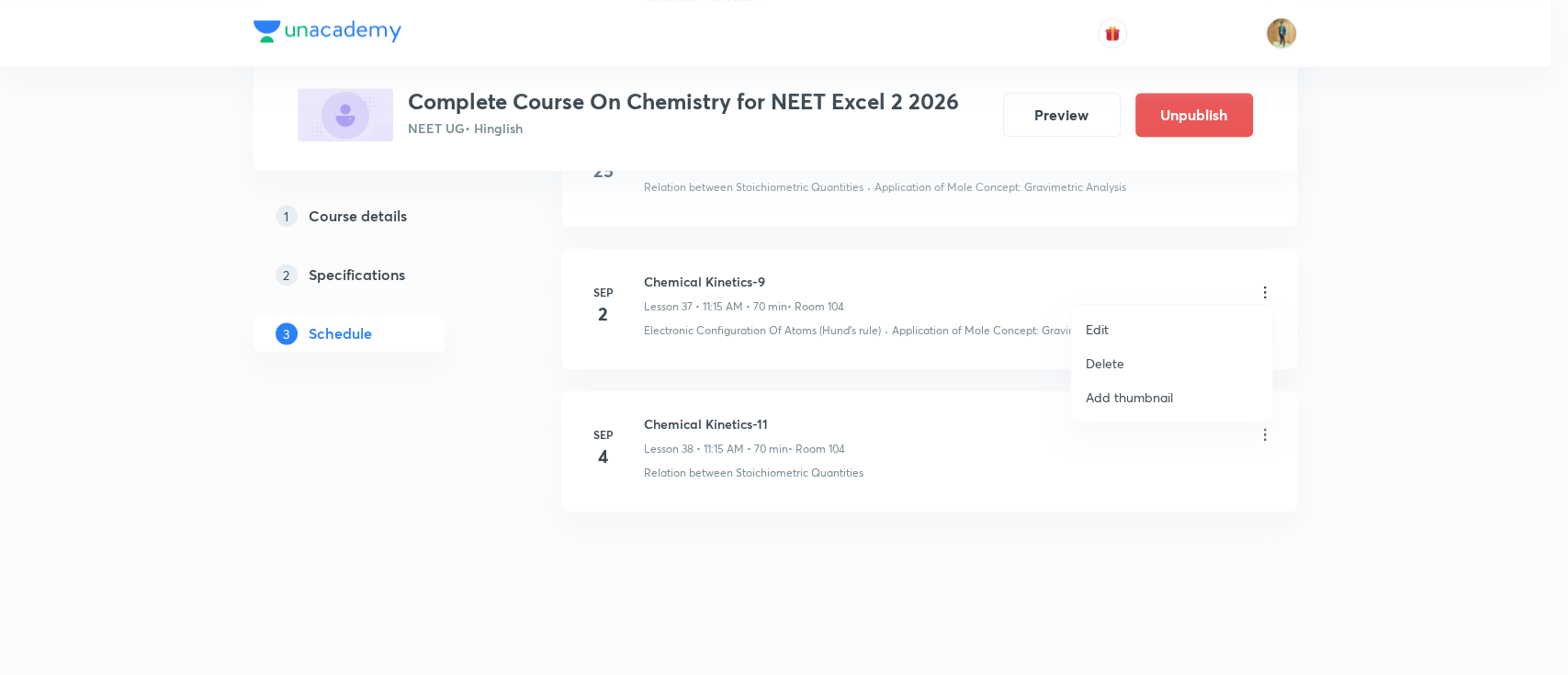
click at [1154, 330] on li "Edit" at bounding box center [1171, 329] width 201 height 34
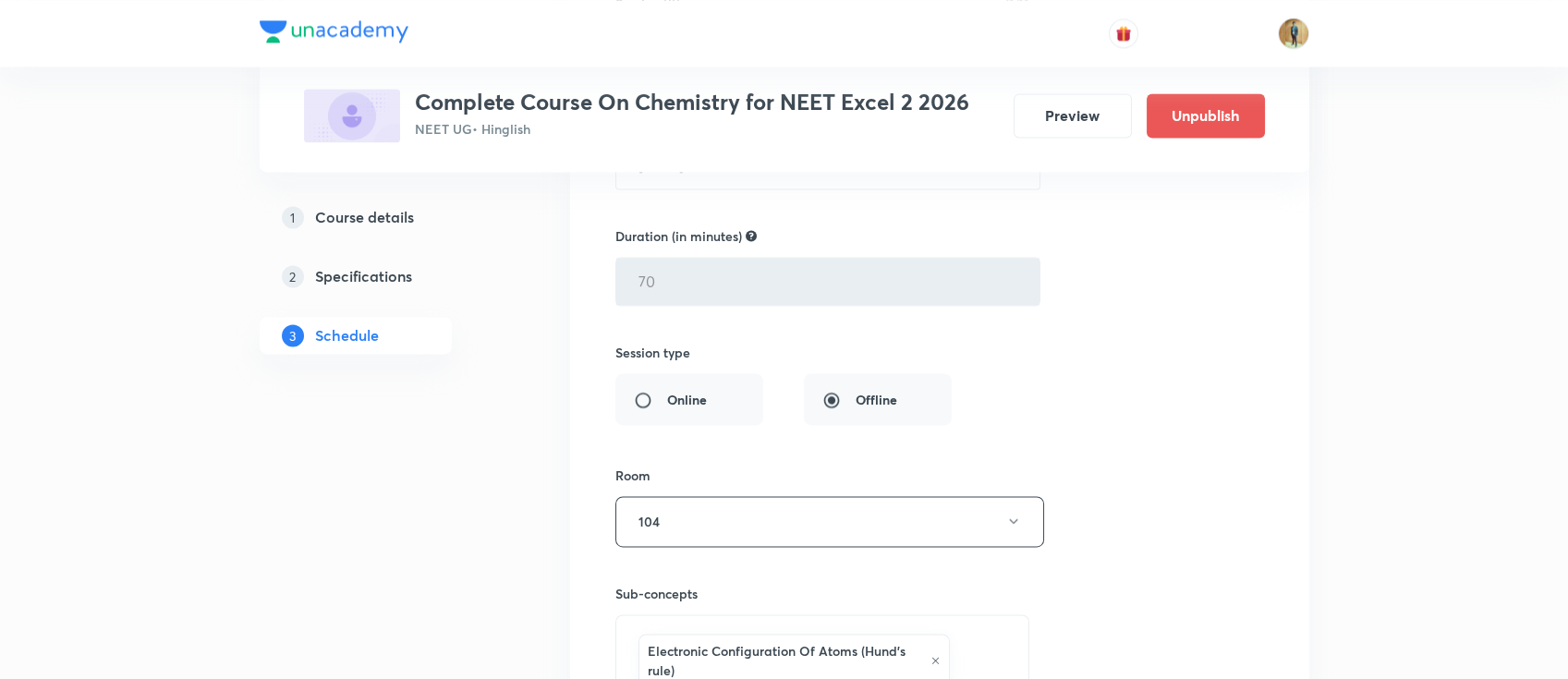
scroll to position [5360, 0]
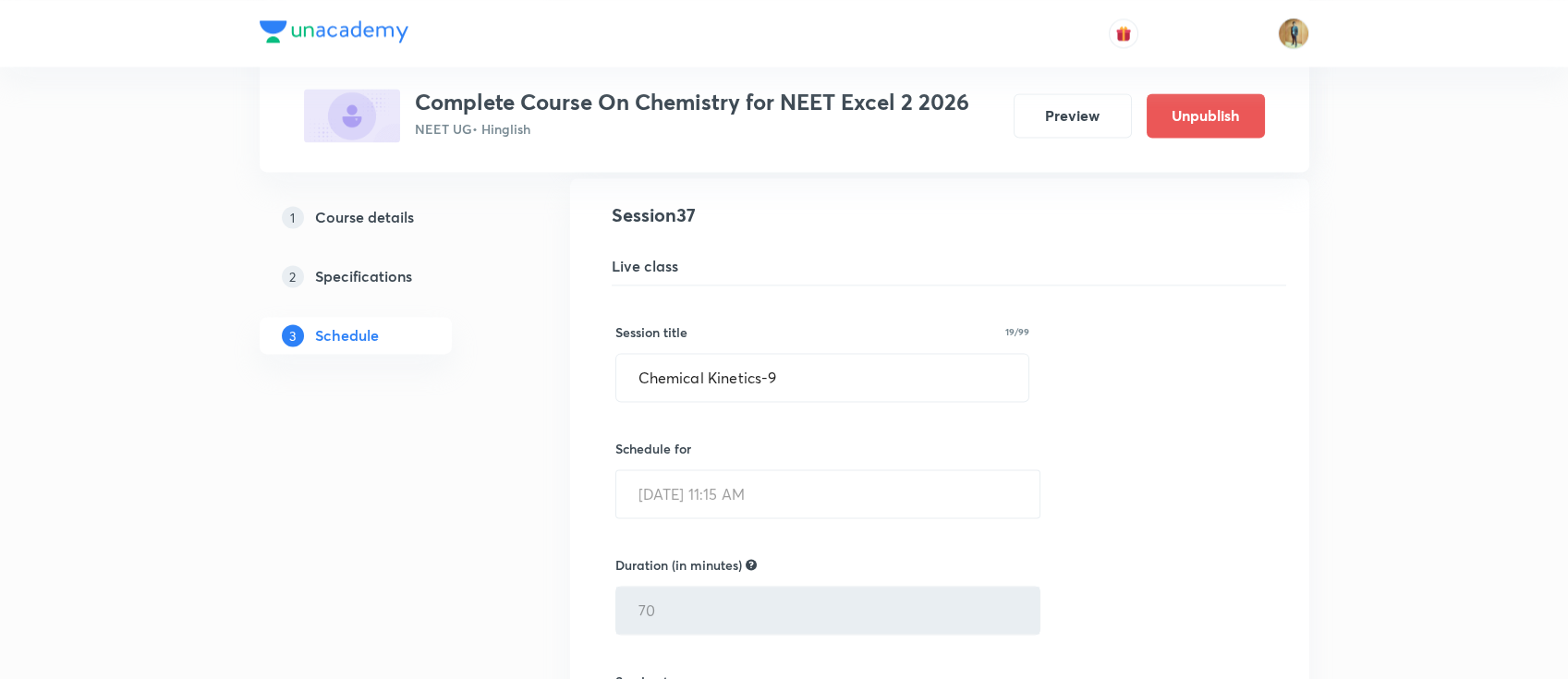
drag, startPoint x: 689, startPoint y: 391, endPoint x: 274, endPoint y: 391, distance: 415.0
paste input "oordination Compounds-1"
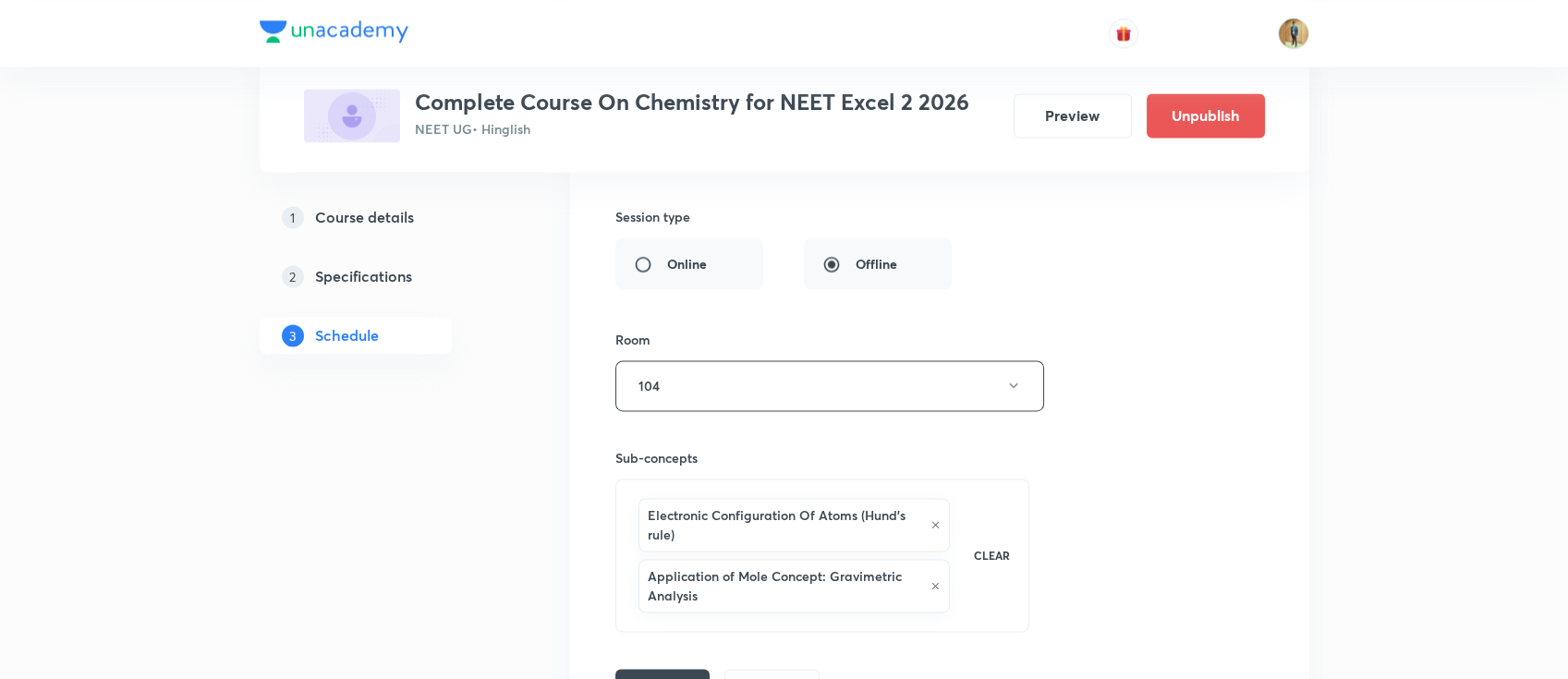
scroll to position [5936, 0]
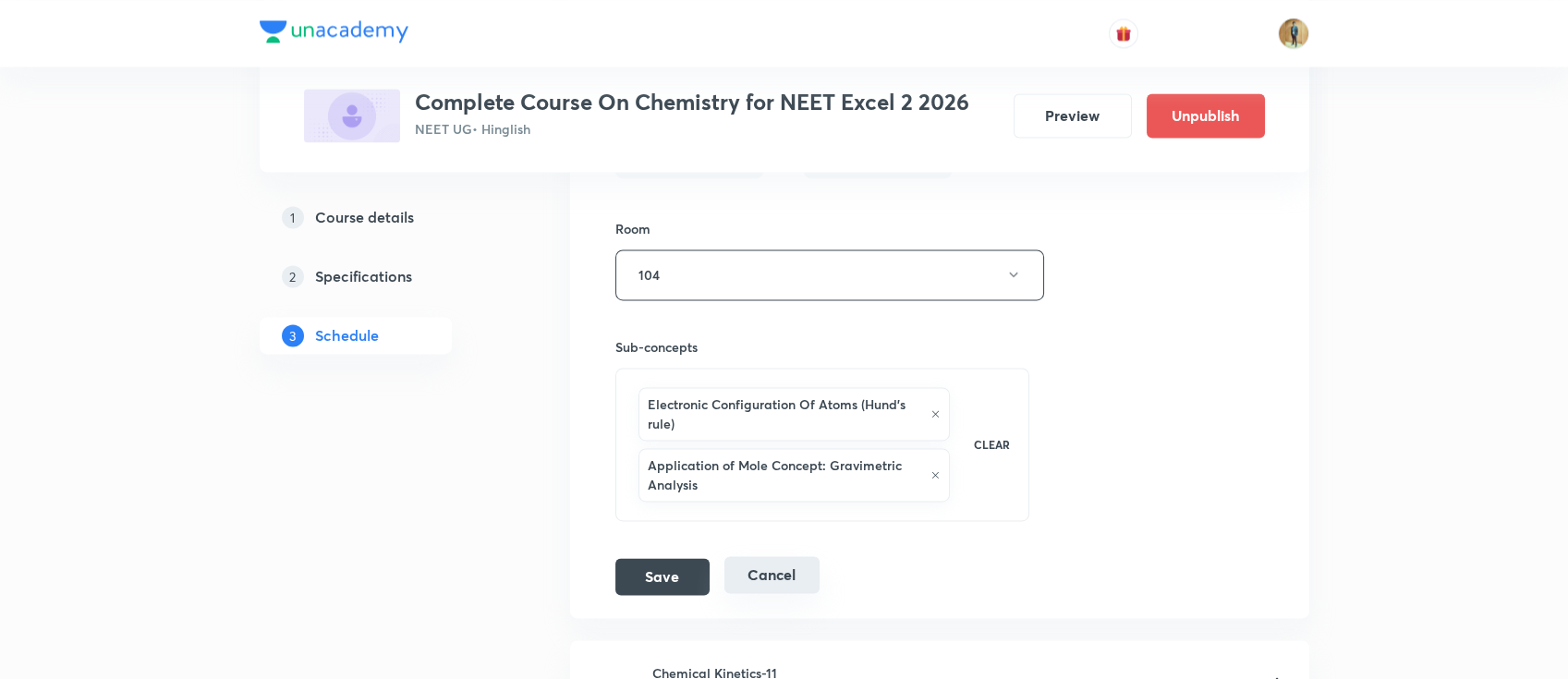
type input "Coordination Compounds-1"
click at [782, 580] on button "Cancel" at bounding box center [772, 575] width 96 height 37
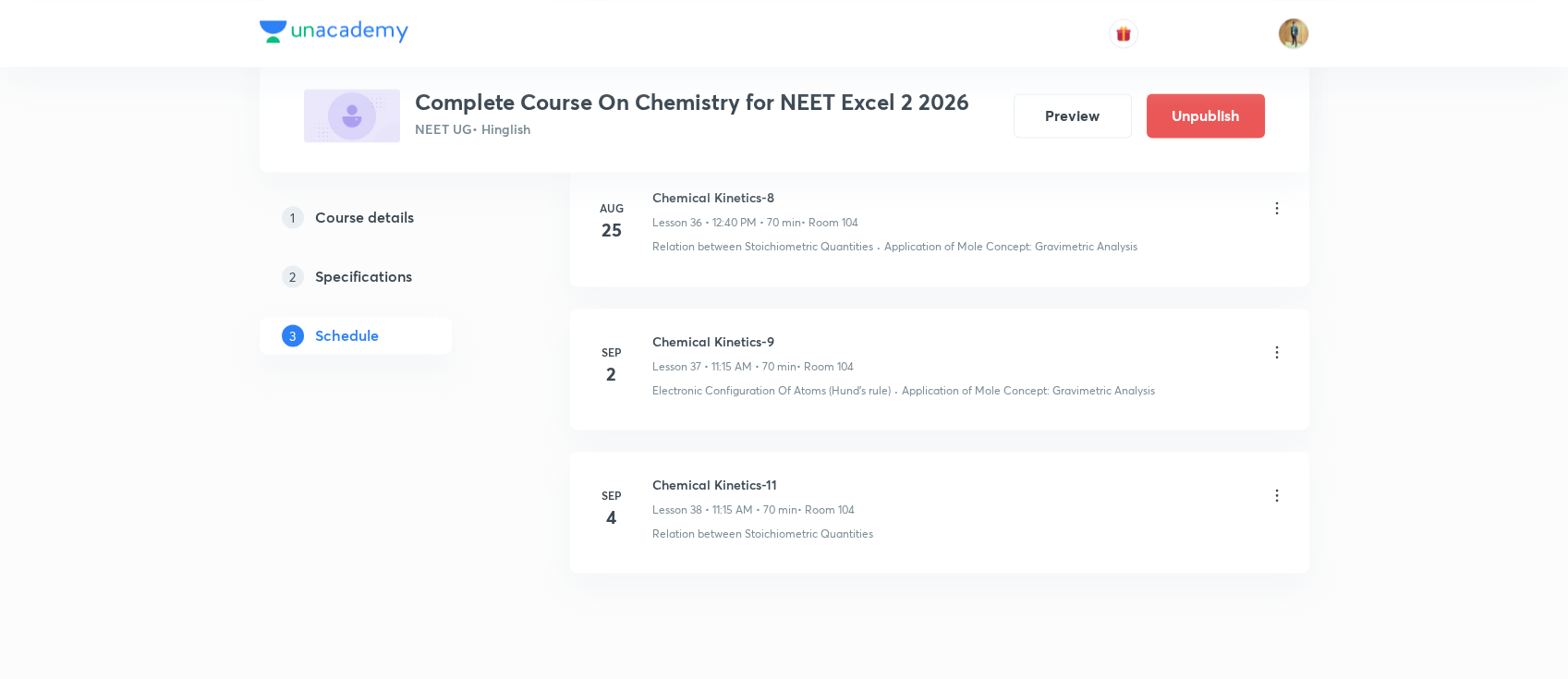
scroll to position [5392, 0]
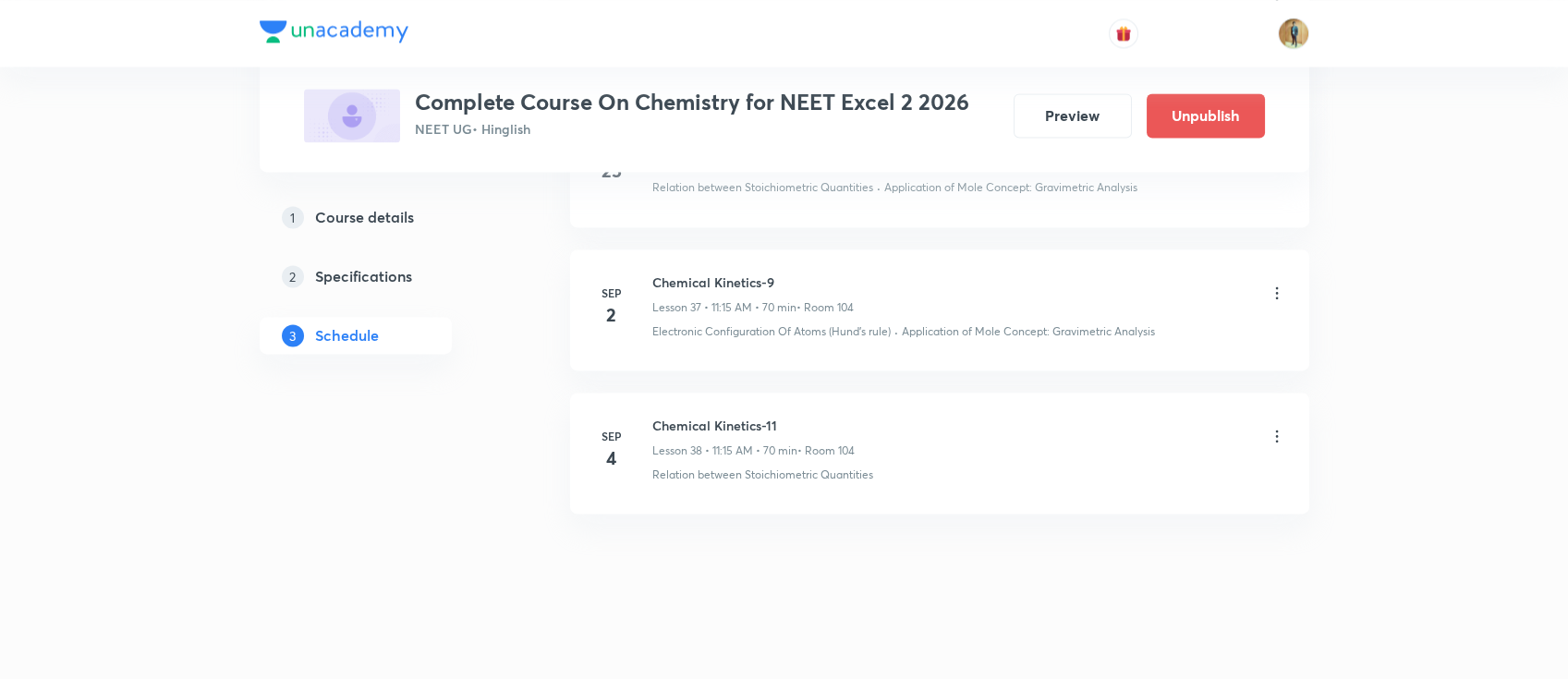
click at [1279, 437] on div at bounding box center [1278, 437] width 19 height 21
click at [1278, 432] on icon at bounding box center [1277, 435] width 3 height 12
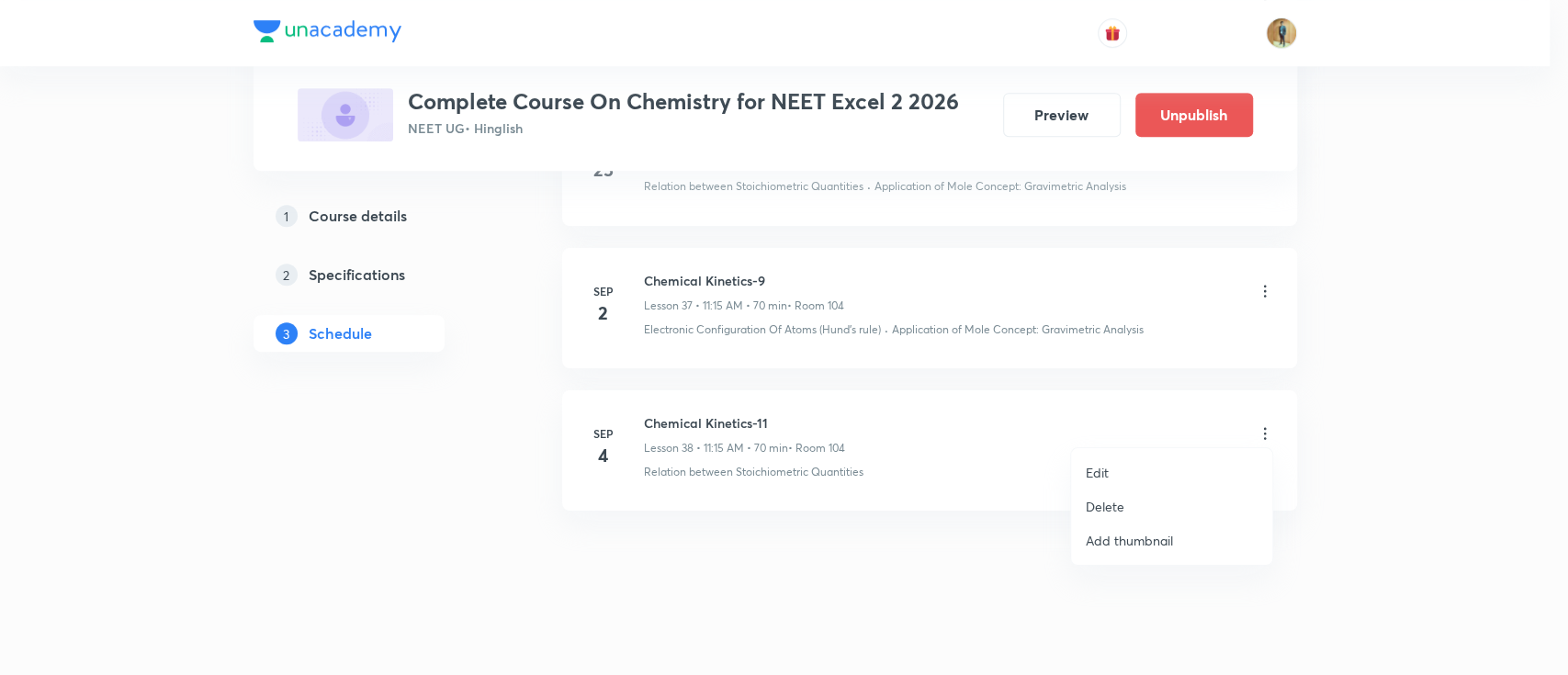
click at [1099, 471] on p "Edit" at bounding box center [1097, 472] width 23 height 19
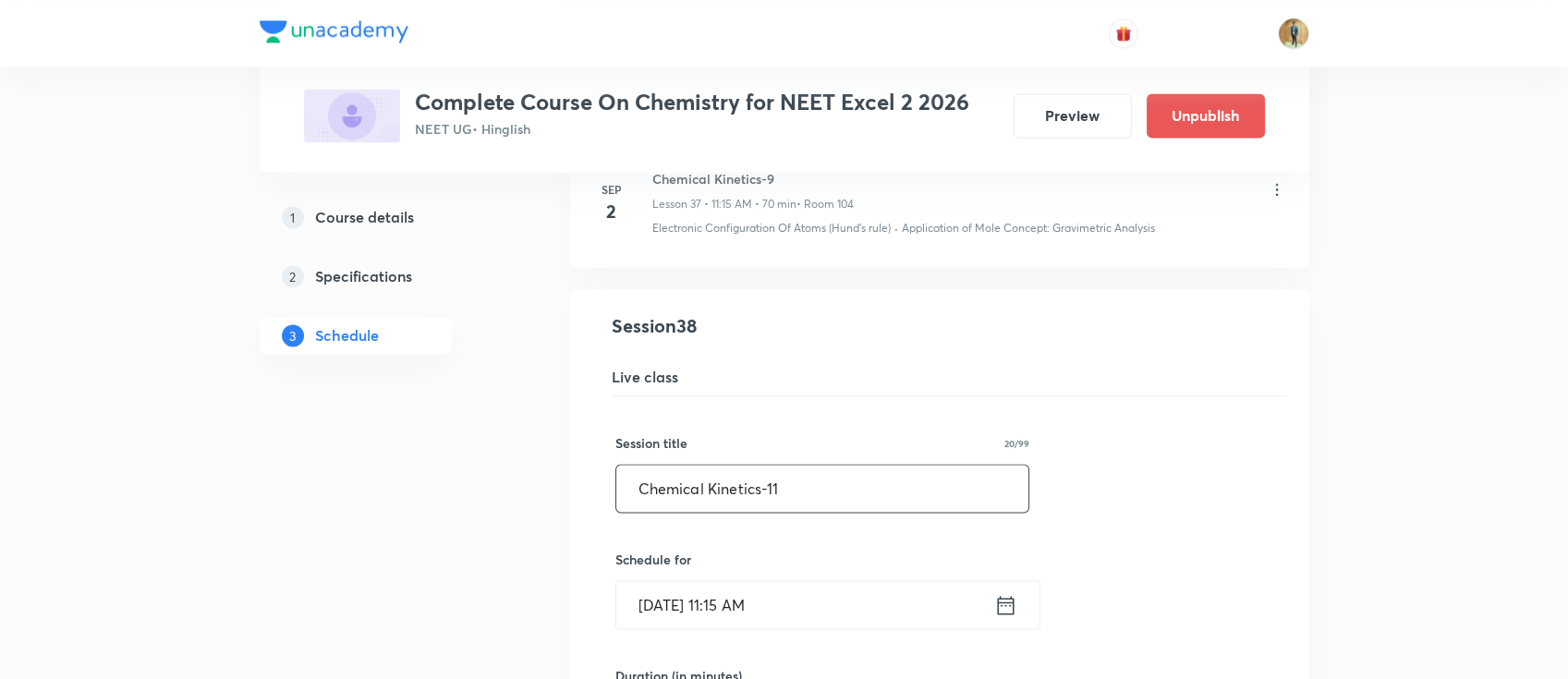
drag, startPoint x: 883, startPoint y: 483, endPoint x: 0, endPoint y: 434, distance: 884.4
paste input "oordination Compounds-"
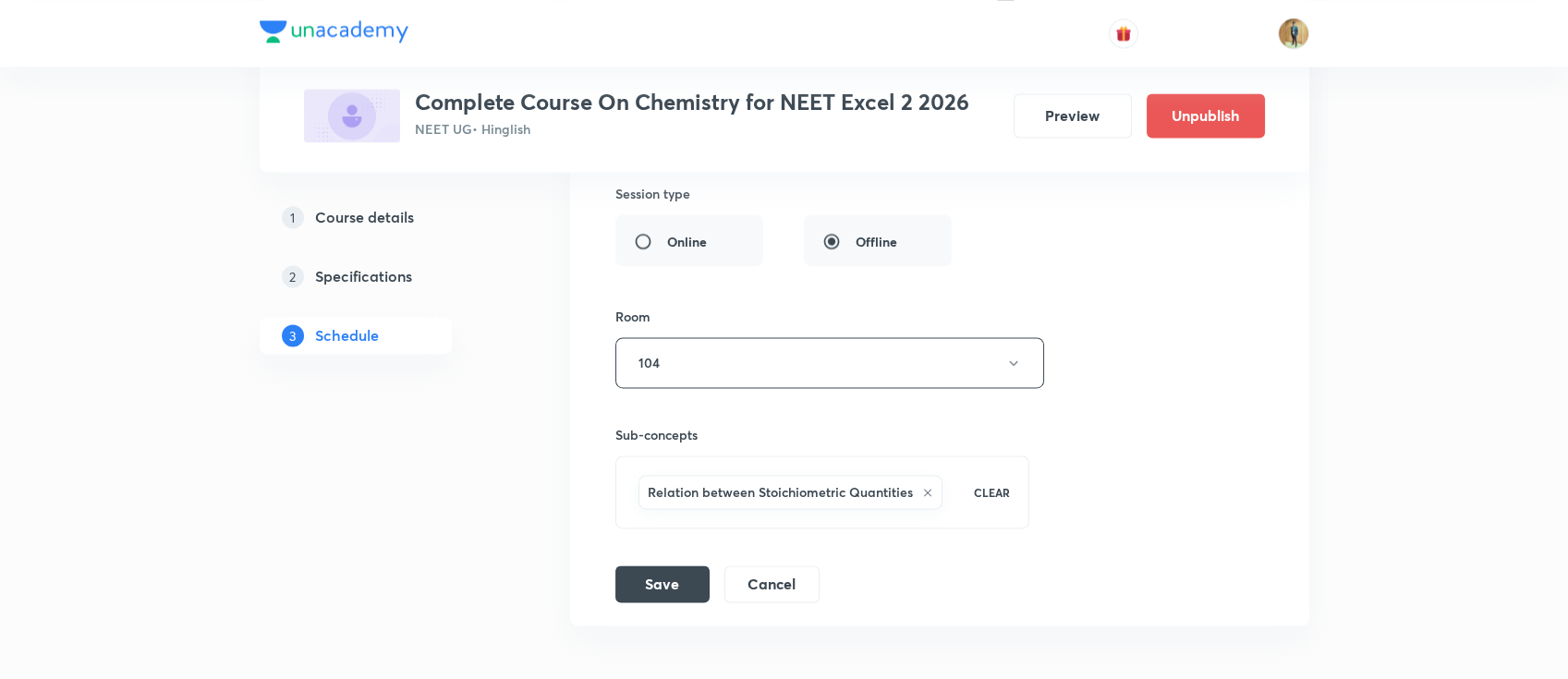
scroll to position [6102, 0]
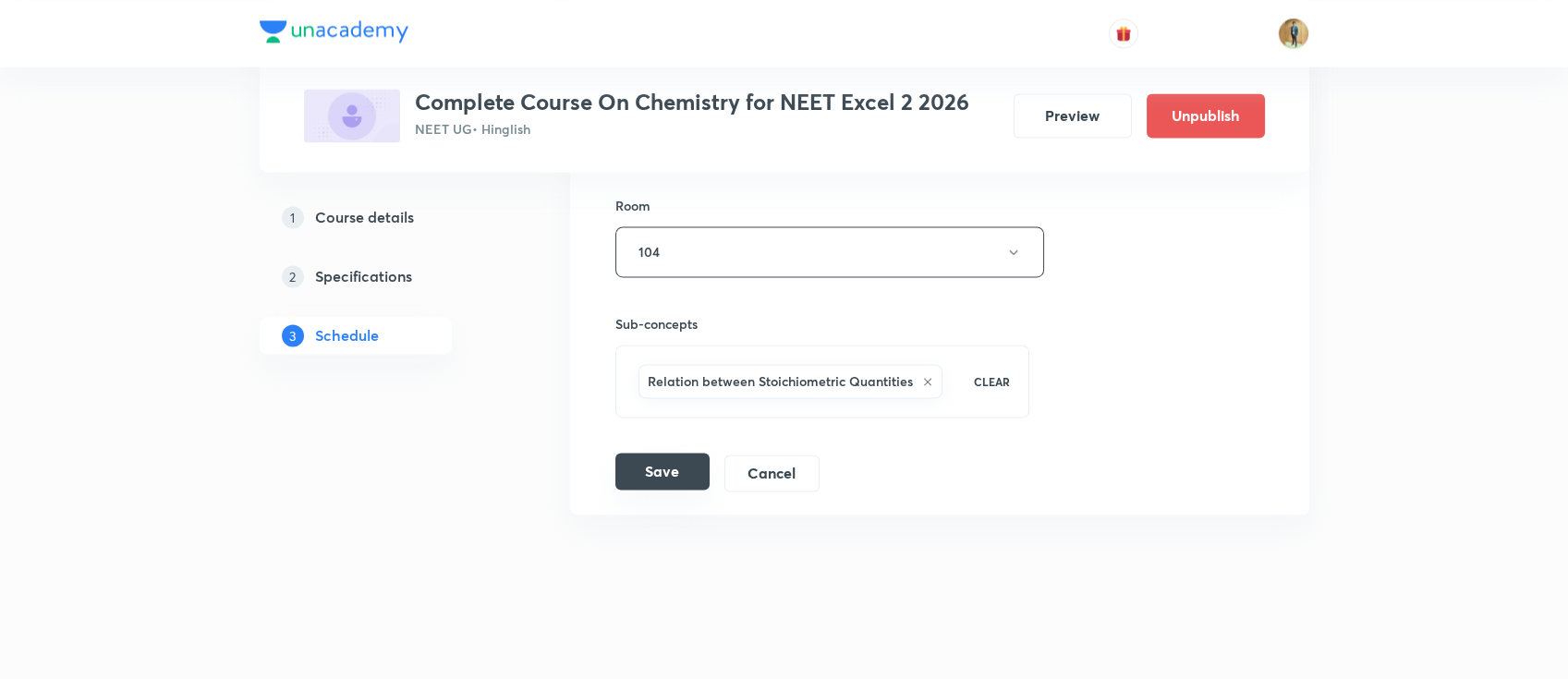
type input "Coordination Compounds-1"
click at [649, 462] on button "Save" at bounding box center [662, 471] width 95 height 37
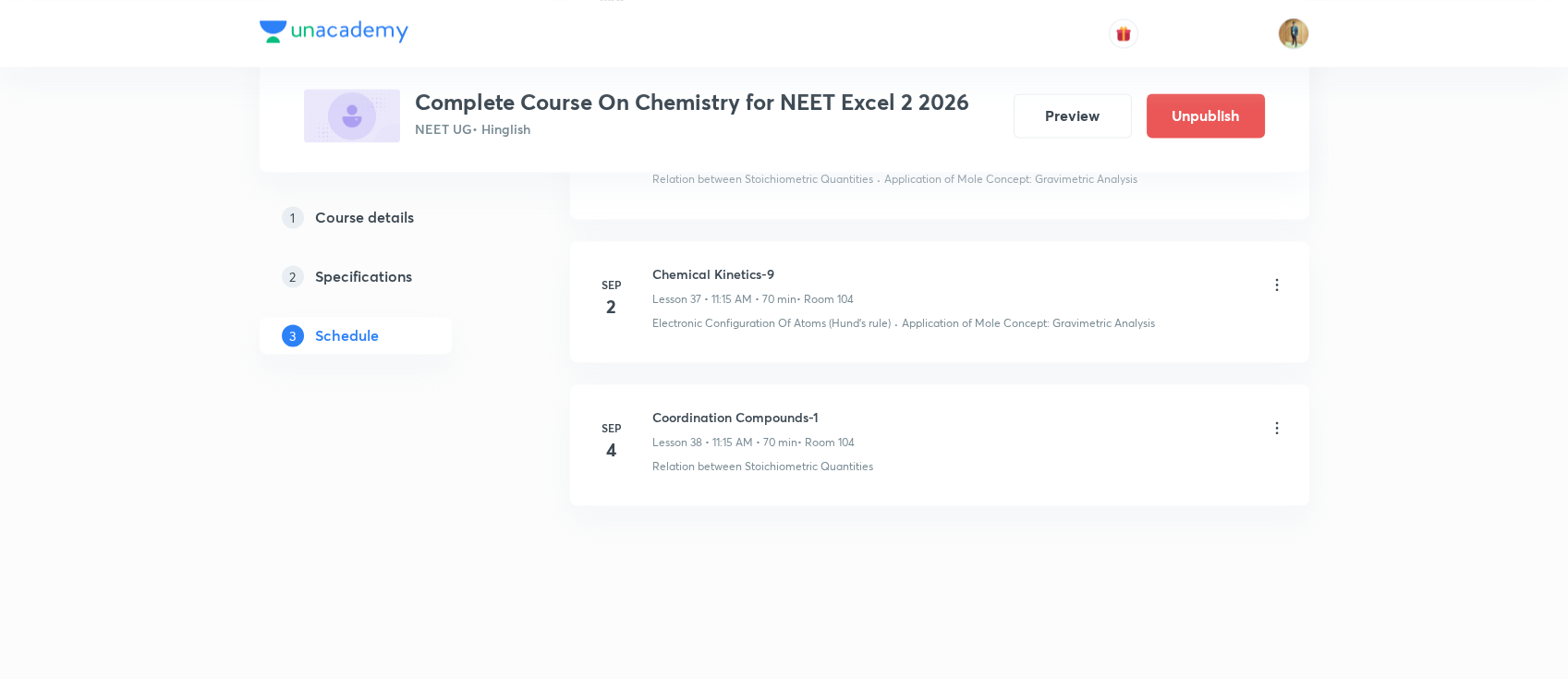
scroll to position [5392, 0]
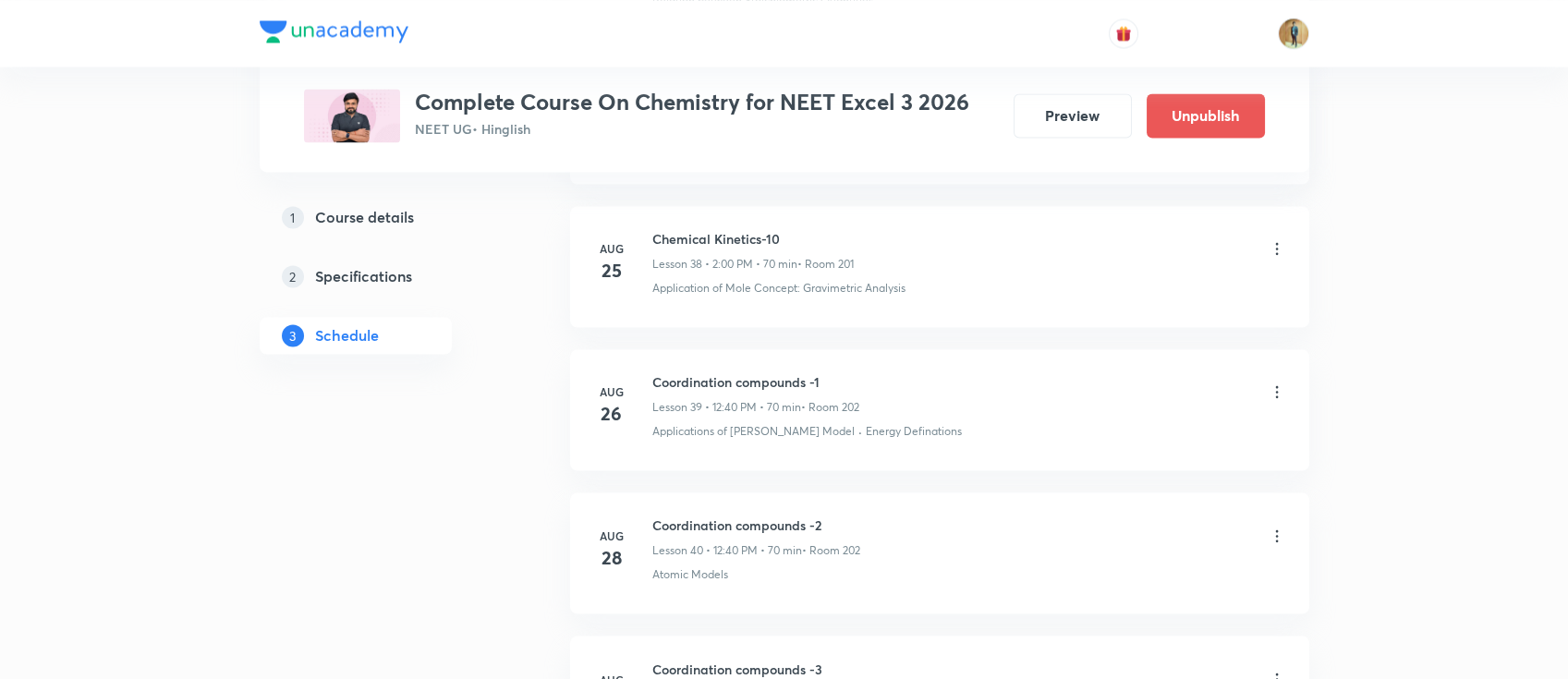
scroll to position [6279, 0]
